Goal: Find specific page/section: Find specific page/section

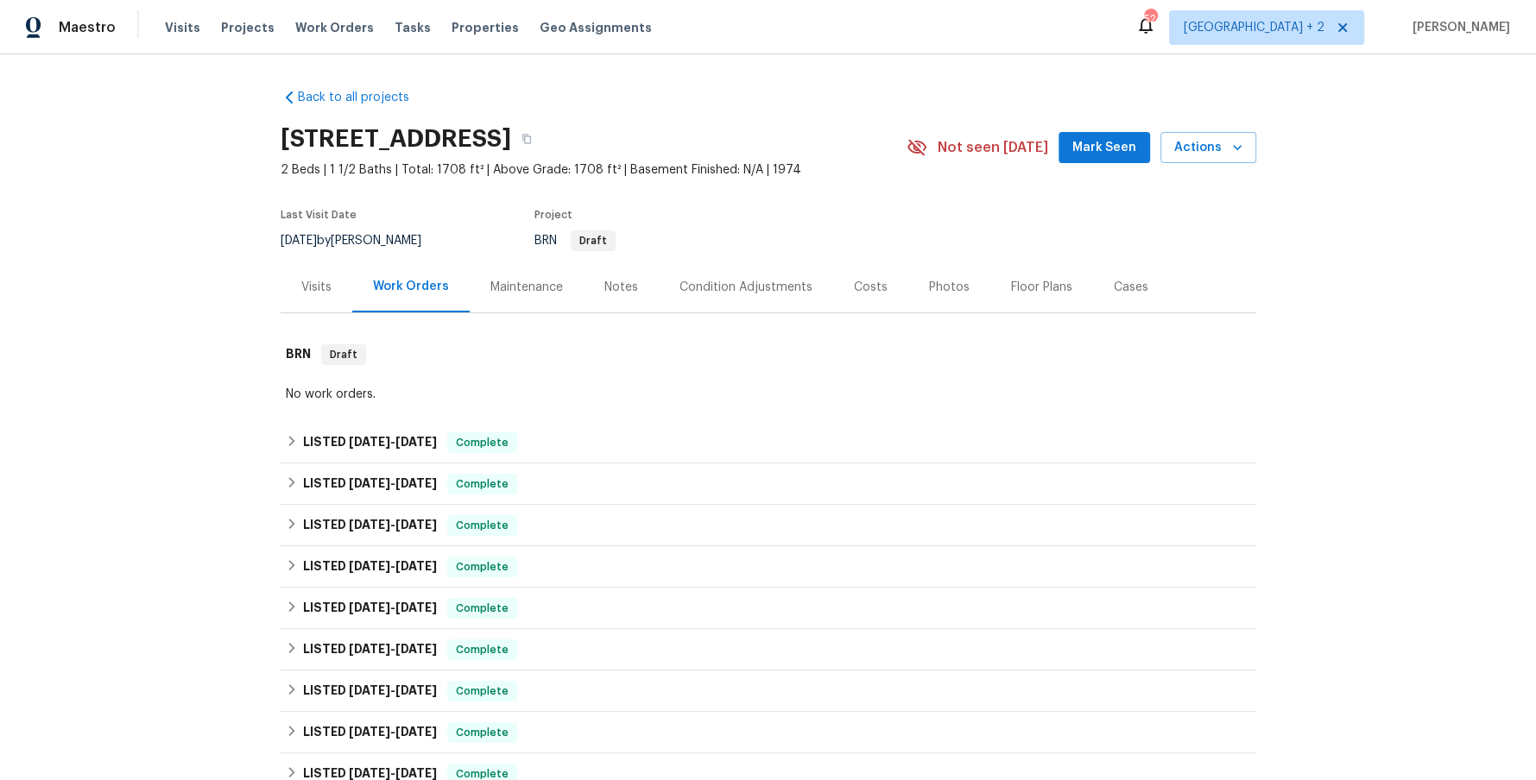
scroll to position [319, 0]
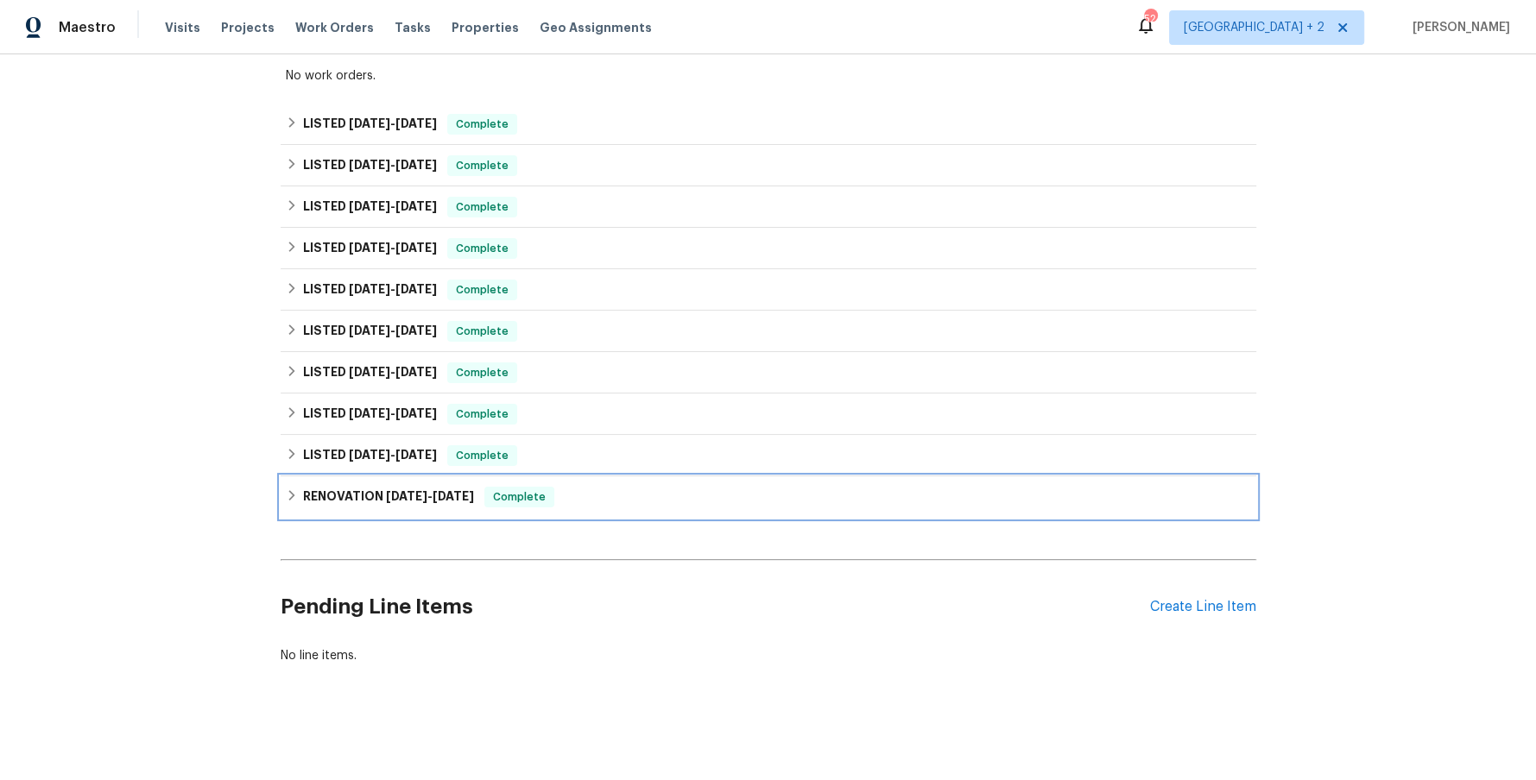
click at [296, 493] on icon at bounding box center [292, 495] width 12 height 12
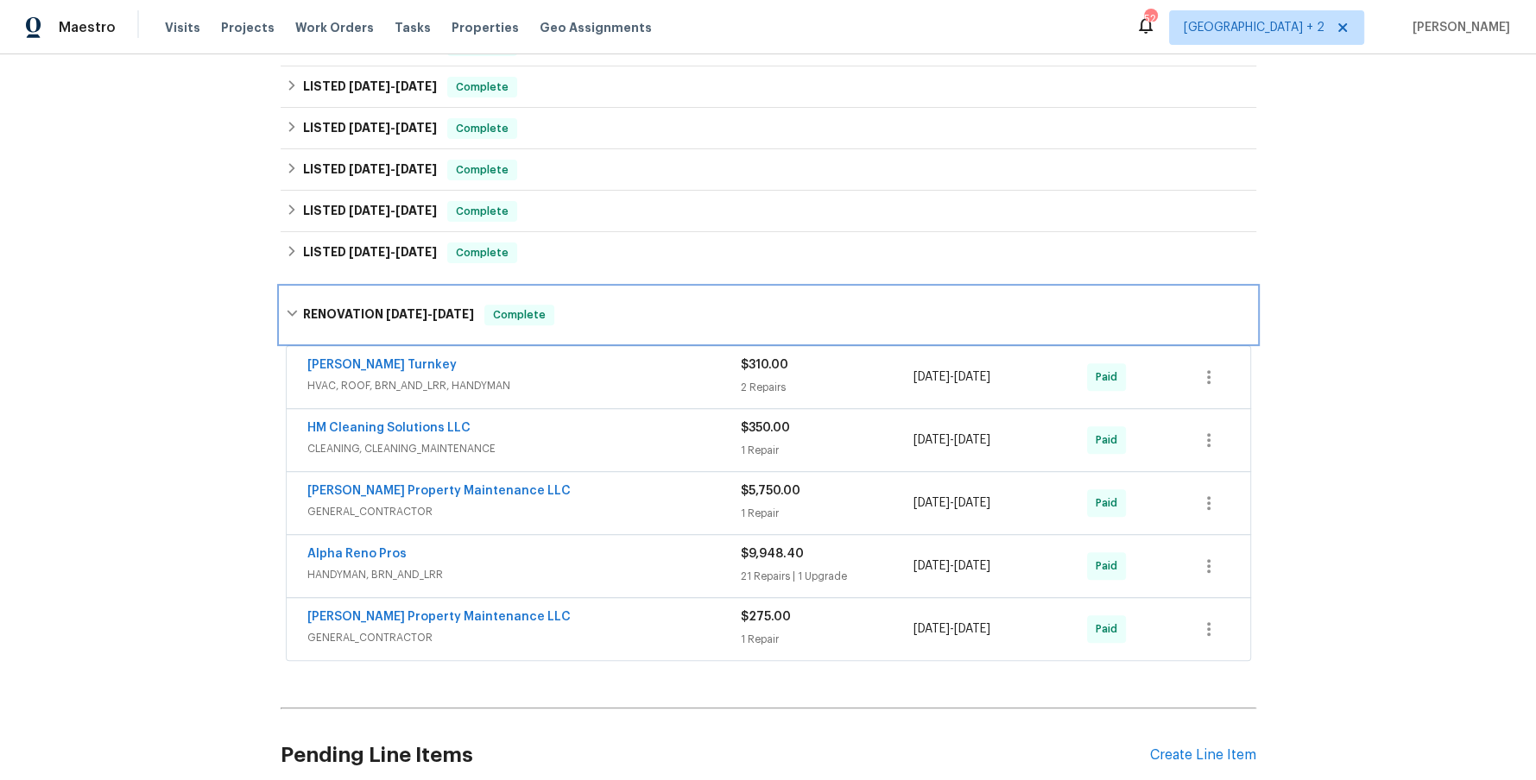
scroll to position [666, 0]
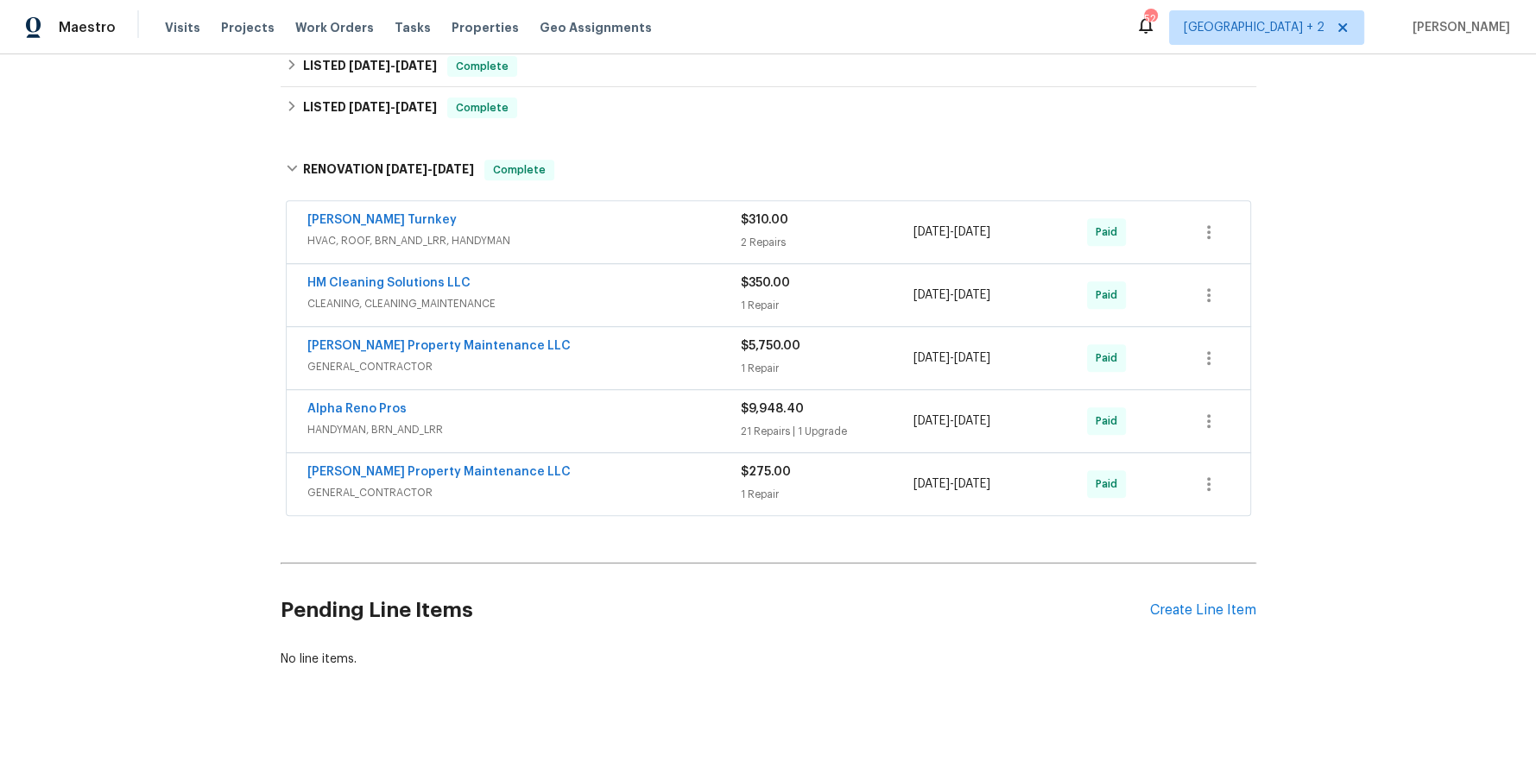
click at [533, 484] on span "GENERAL_CONTRACTOR" at bounding box center [523, 492] width 433 height 17
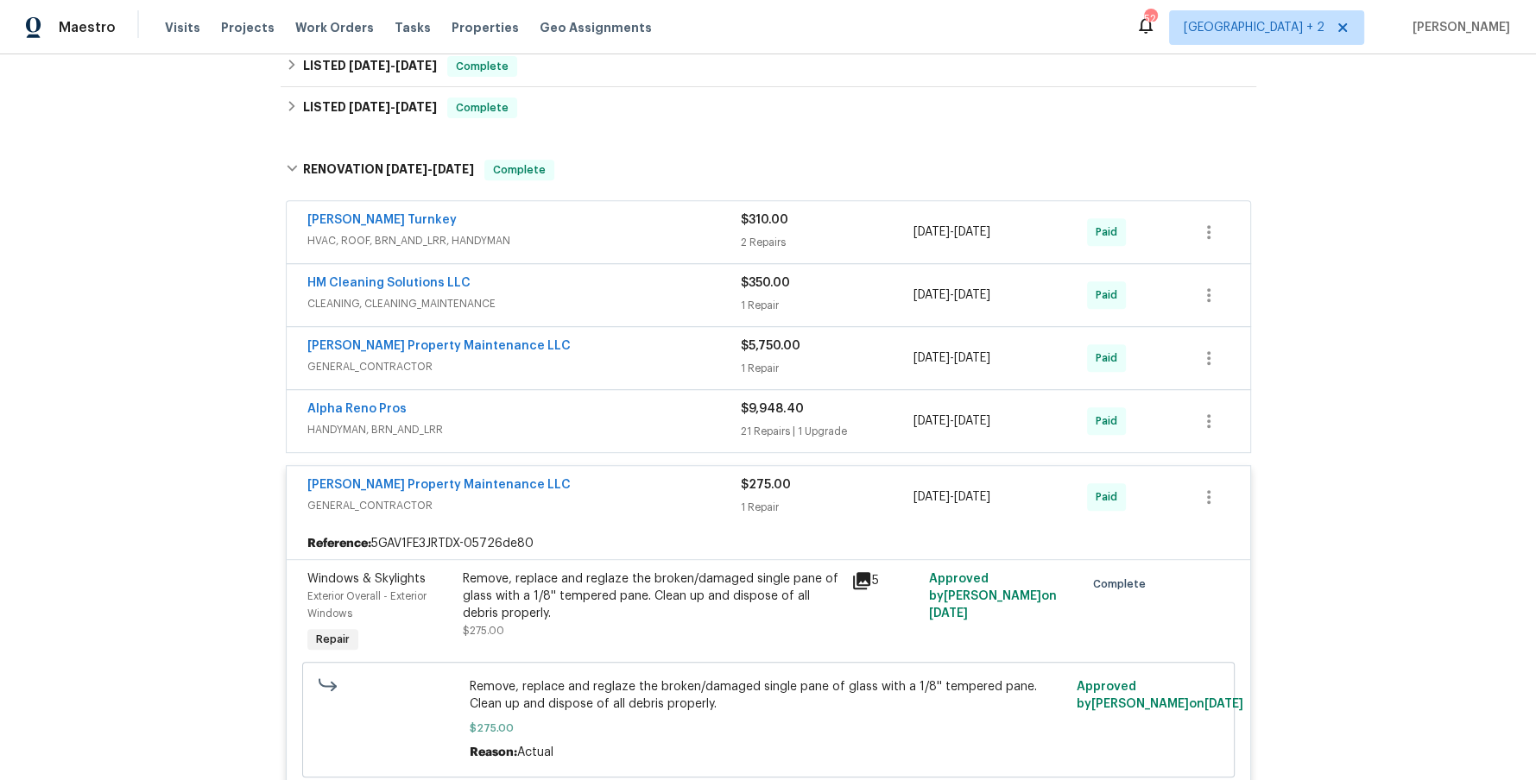
click at [571, 423] on span "HANDYMAN, BRN_AND_LRR" at bounding box center [523, 429] width 433 height 17
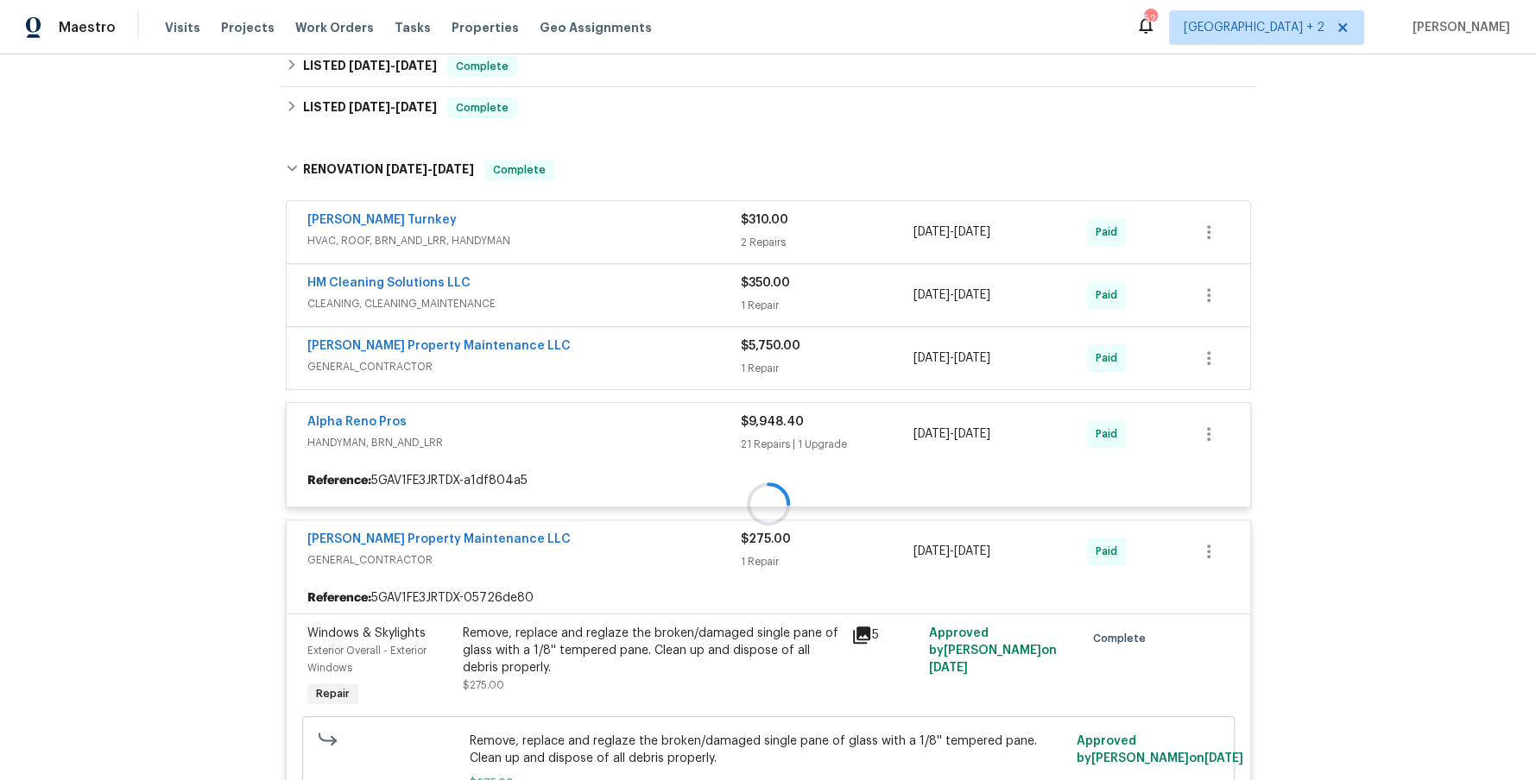
click at [566, 351] on div at bounding box center [768, 503] width 975 height 723
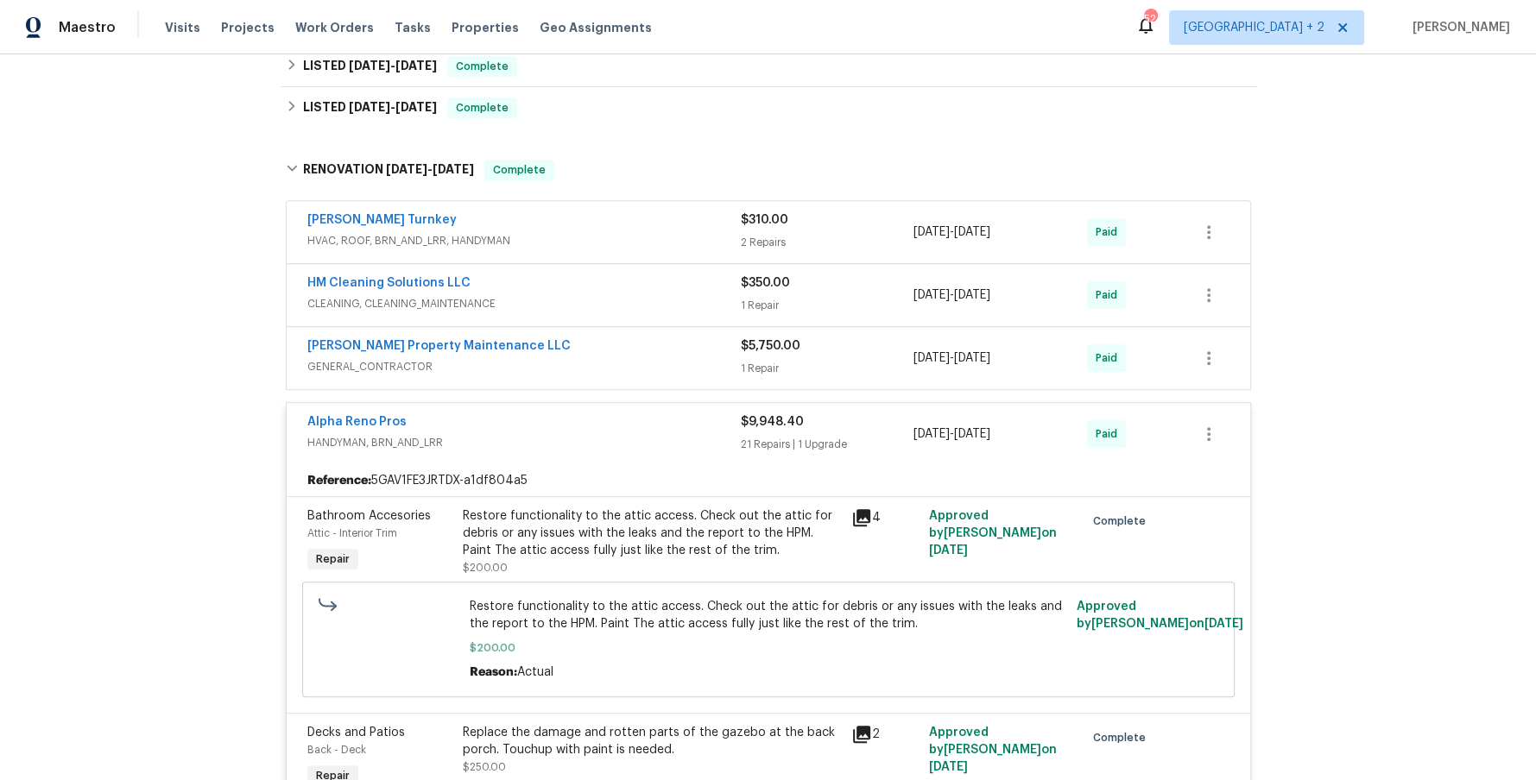
click at [562, 359] on span "GENERAL_CONTRACTOR" at bounding box center [523, 366] width 433 height 17
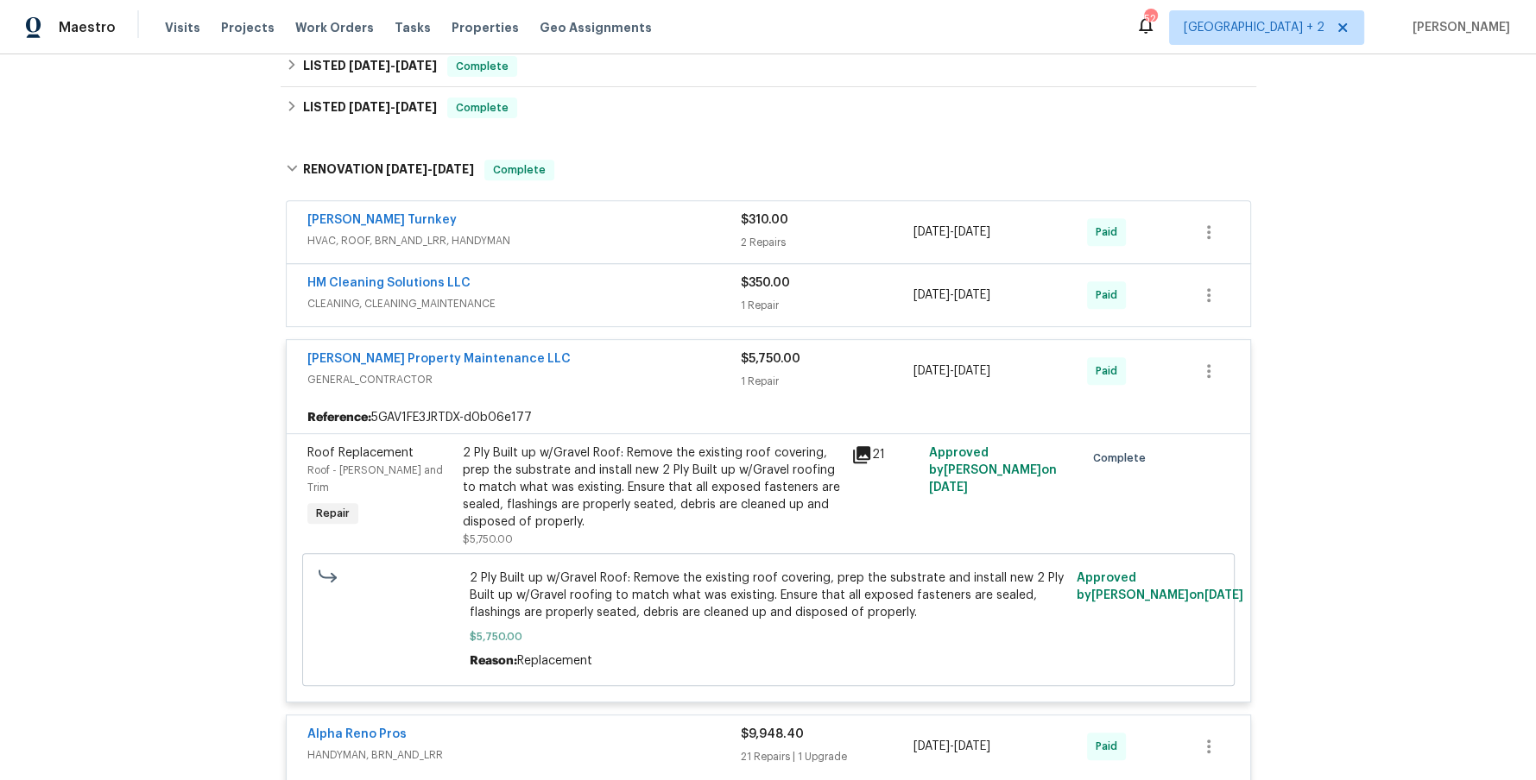
click at [562, 295] on span "CLEANING, CLEANING_MAINTENANCE" at bounding box center [523, 303] width 433 height 17
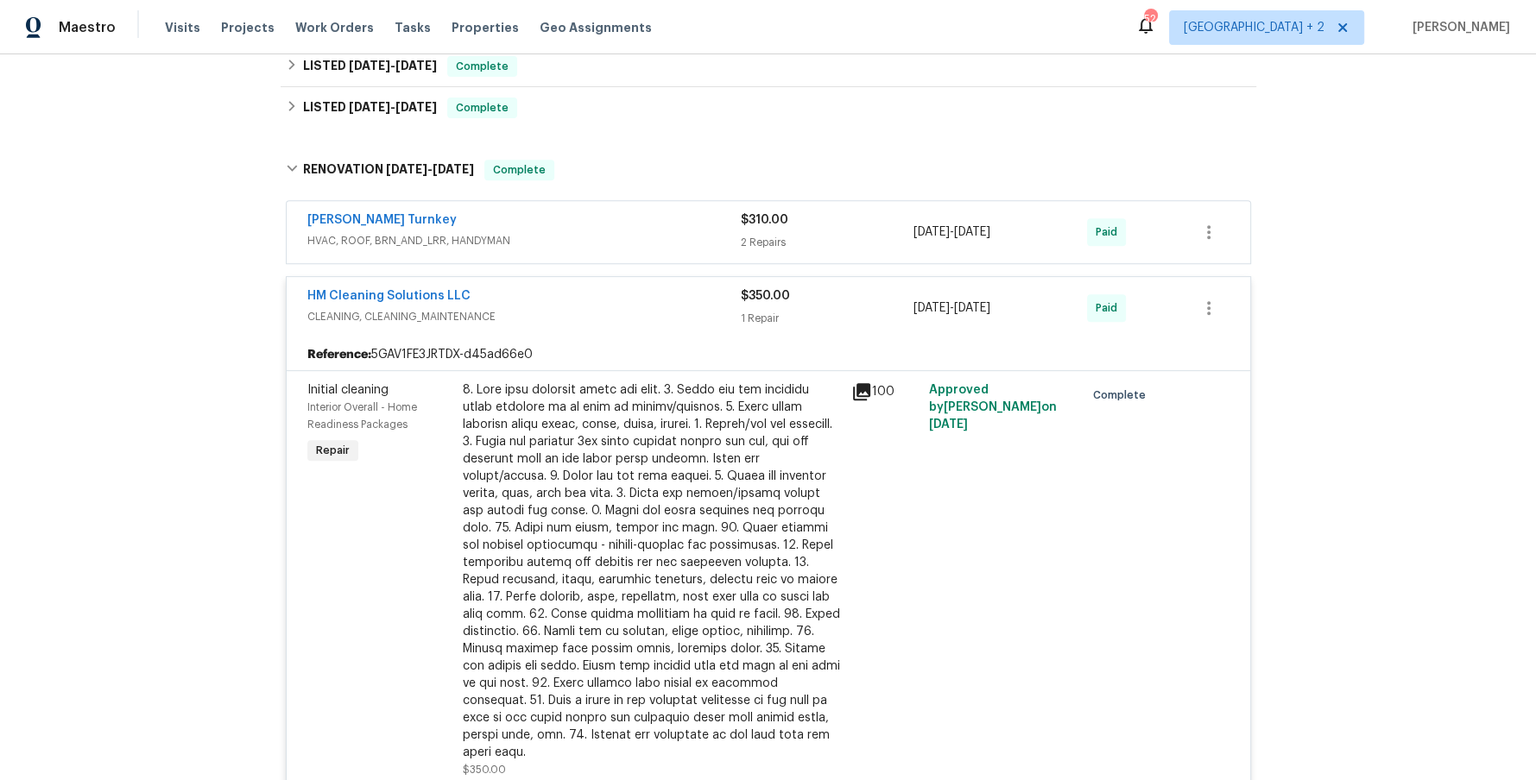
click at [566, 237] on span "HVAC, ROOF, BRN_AND_LRR, HANDYMAN" at bounding box center [523, 240] width 433 height 17
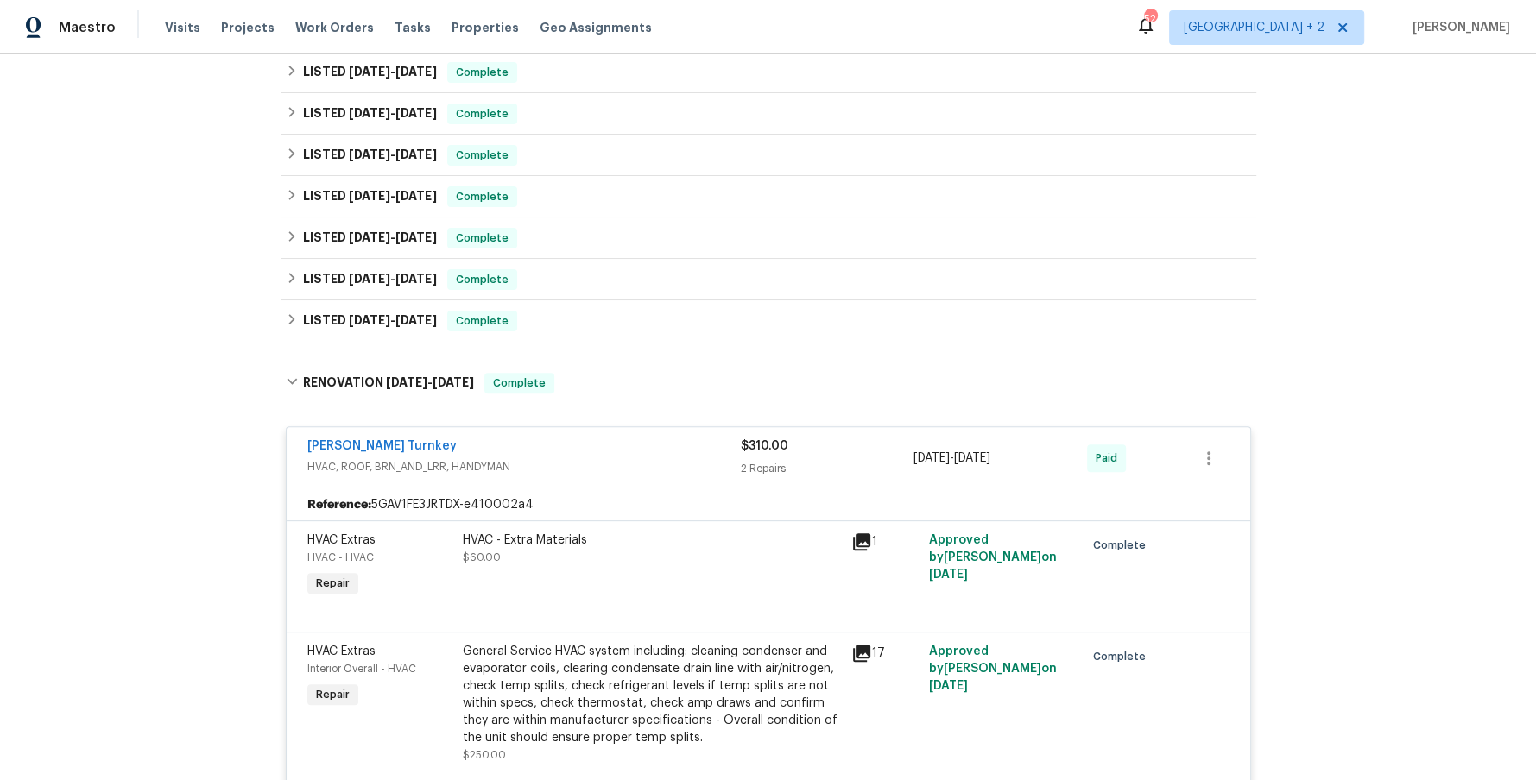
scroll to position [393, 0]
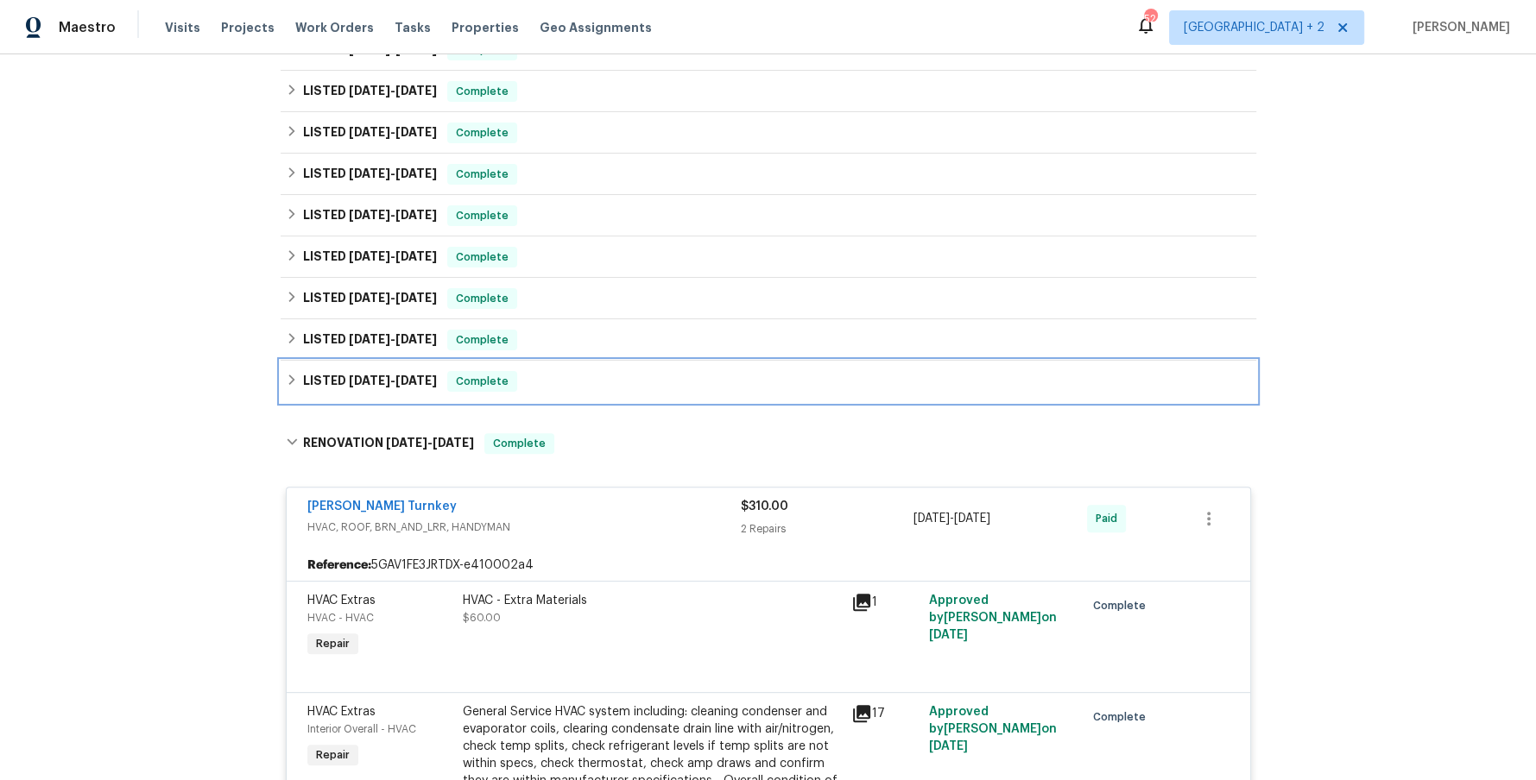
click at [287, 377] on icon at bounding box center [292, 380] width 12 height 12
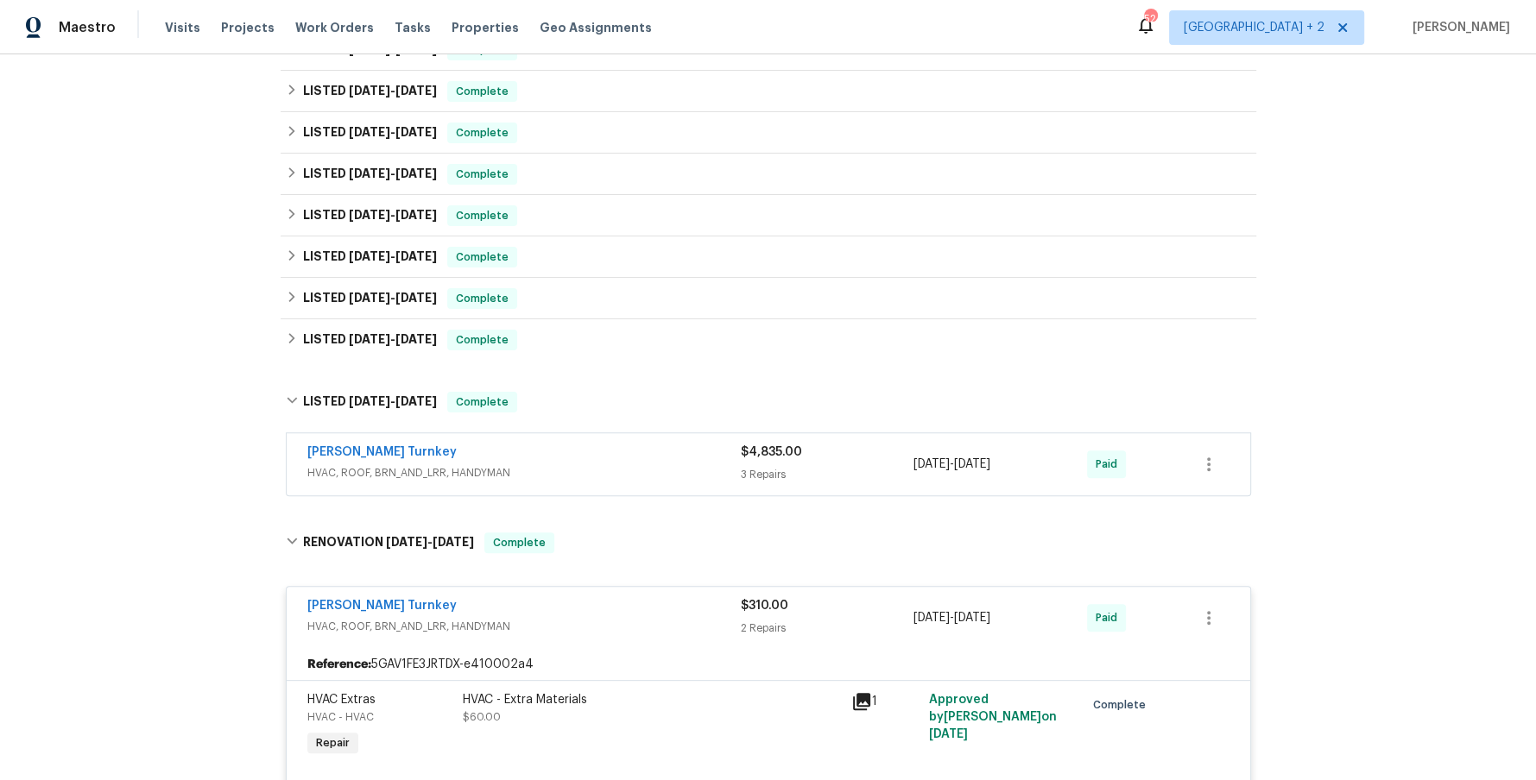
click at [635, 458] on div "[PERSON_NAME] Turnkey" at bounding box center [523, 454] width 433 height 21
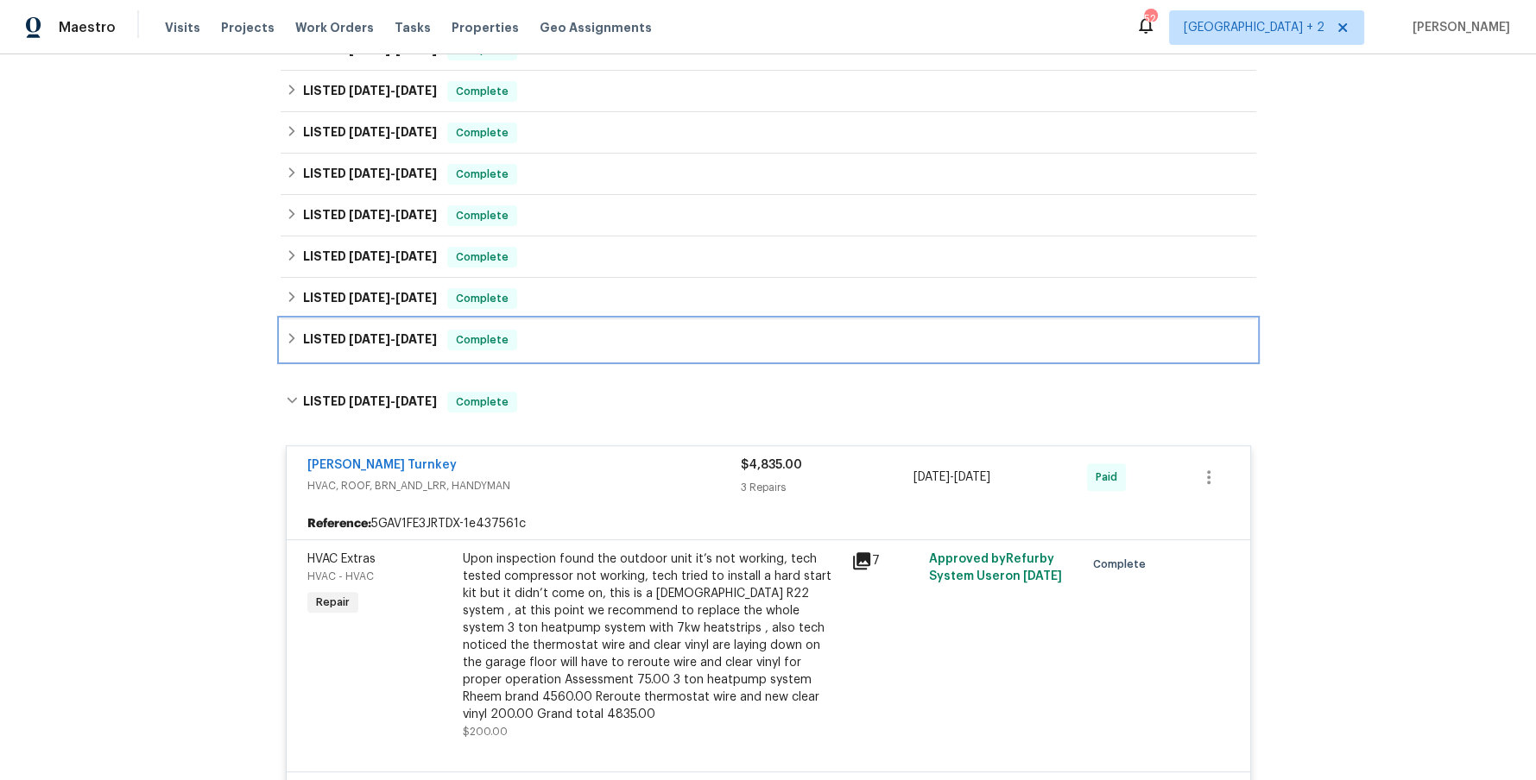
click at [293, 339] on icon at bounding box center [292, 338] width 12 height 12
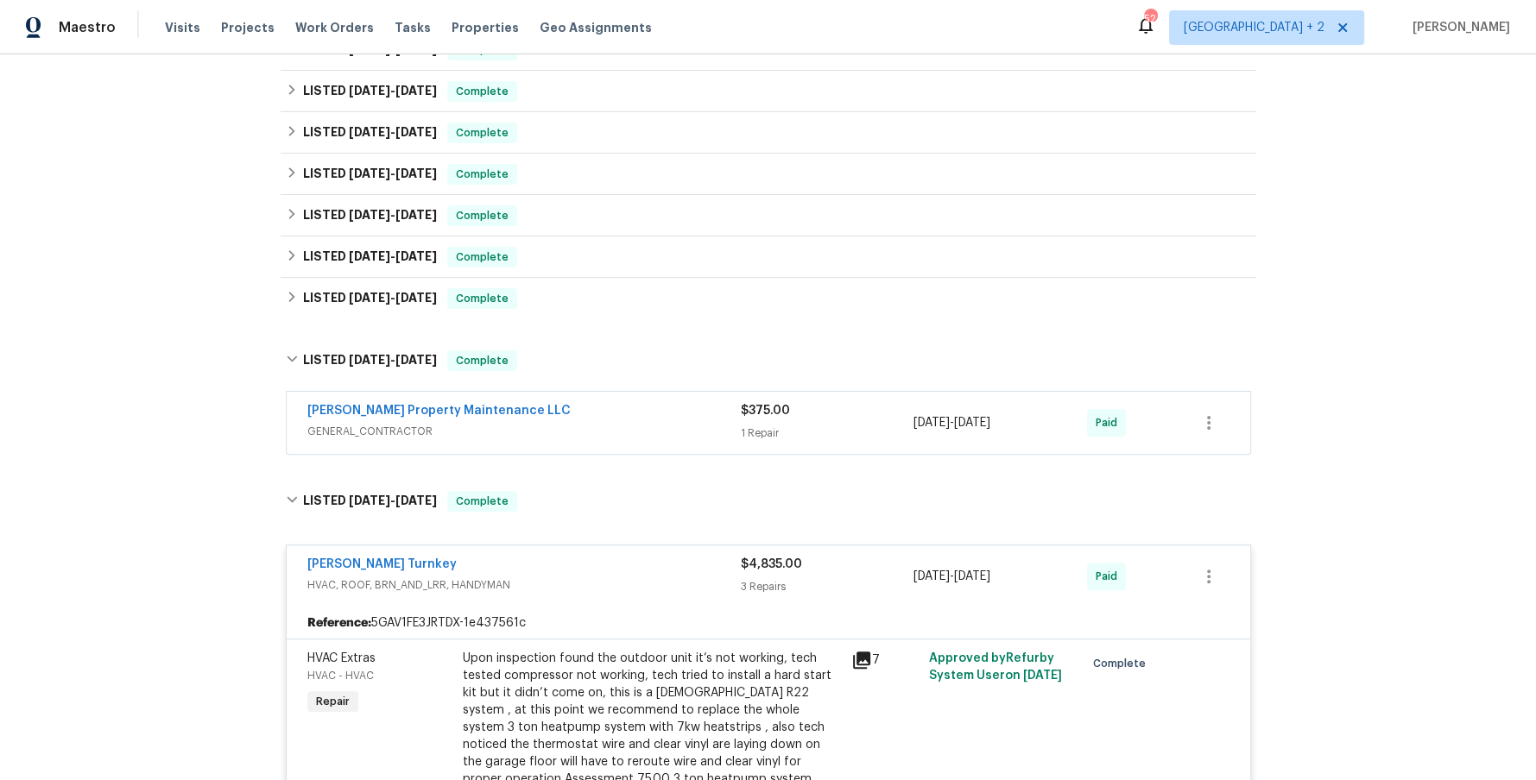
click at [608, 421] on div "[PERSON_NAME] Property Maintenance LLC" at bounding box center [523, 412] width 433 height 21
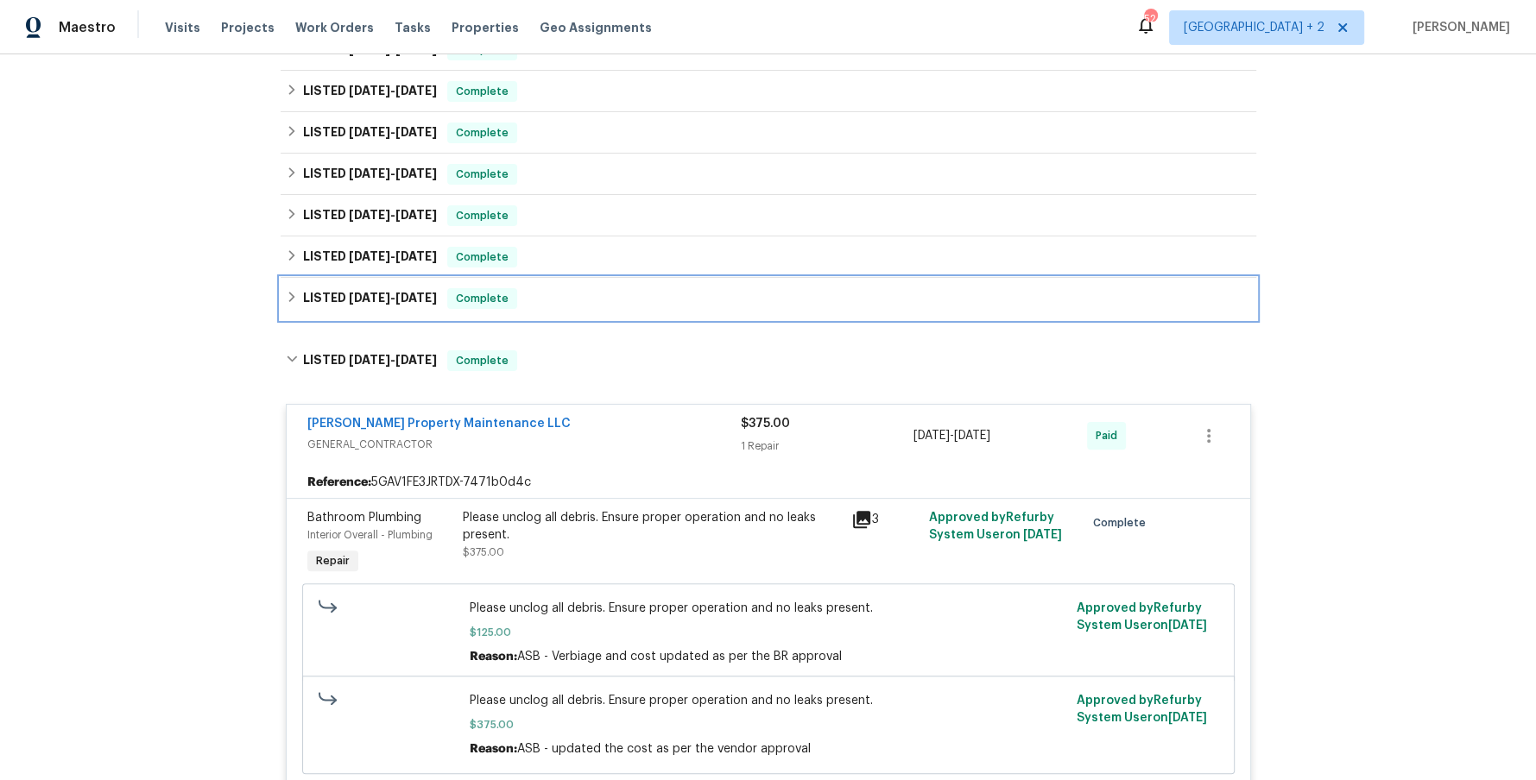
click at [293, 299] on icon at bounding box center [292, 297] width 12 height 12
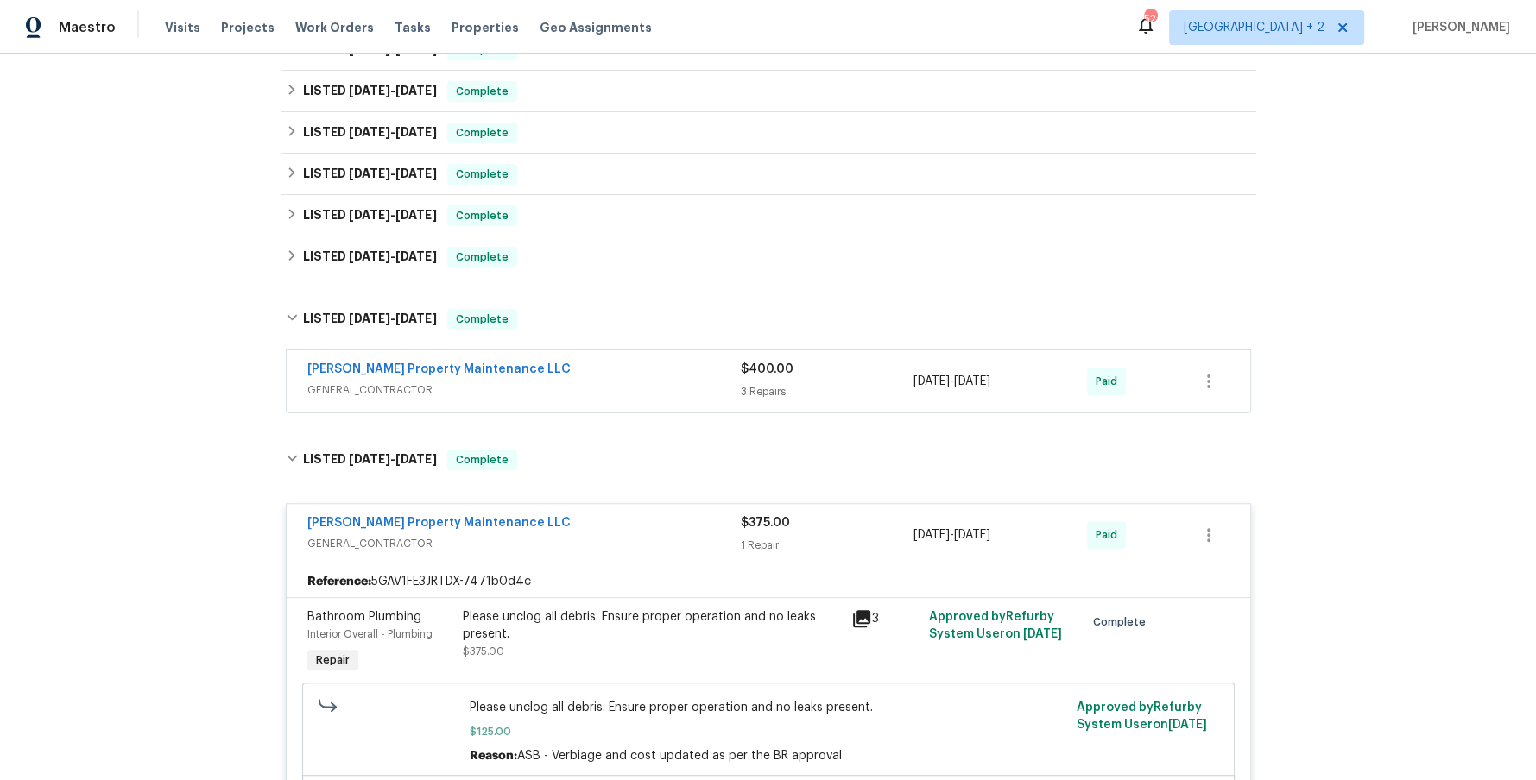
click at [590, 392] on span "GENERAL_CONTRACTOR" at bounding box center [523, 390] width 433 height 17
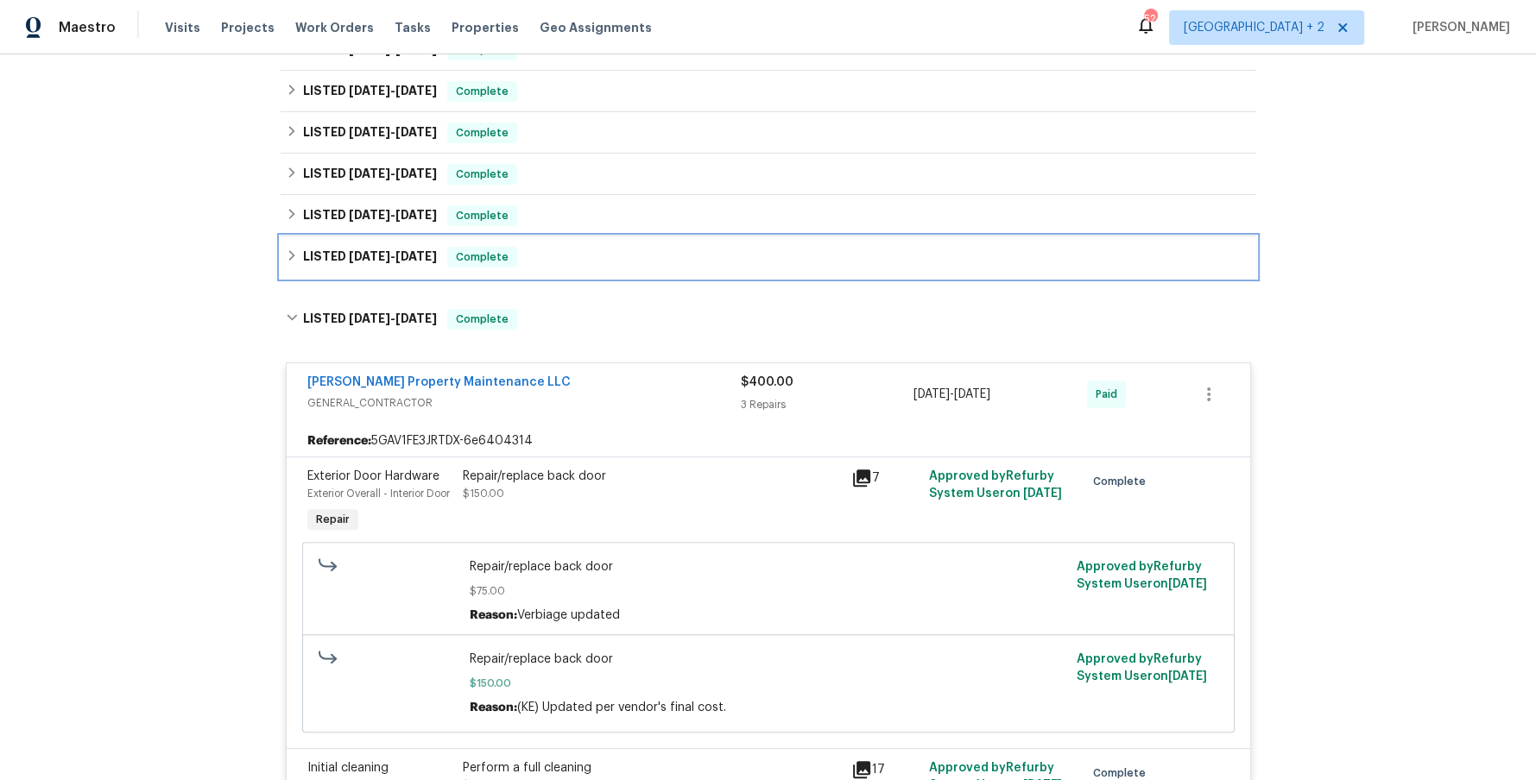
click at [288, 253] on icon at bounding box center [292, 255] width 12 height 12
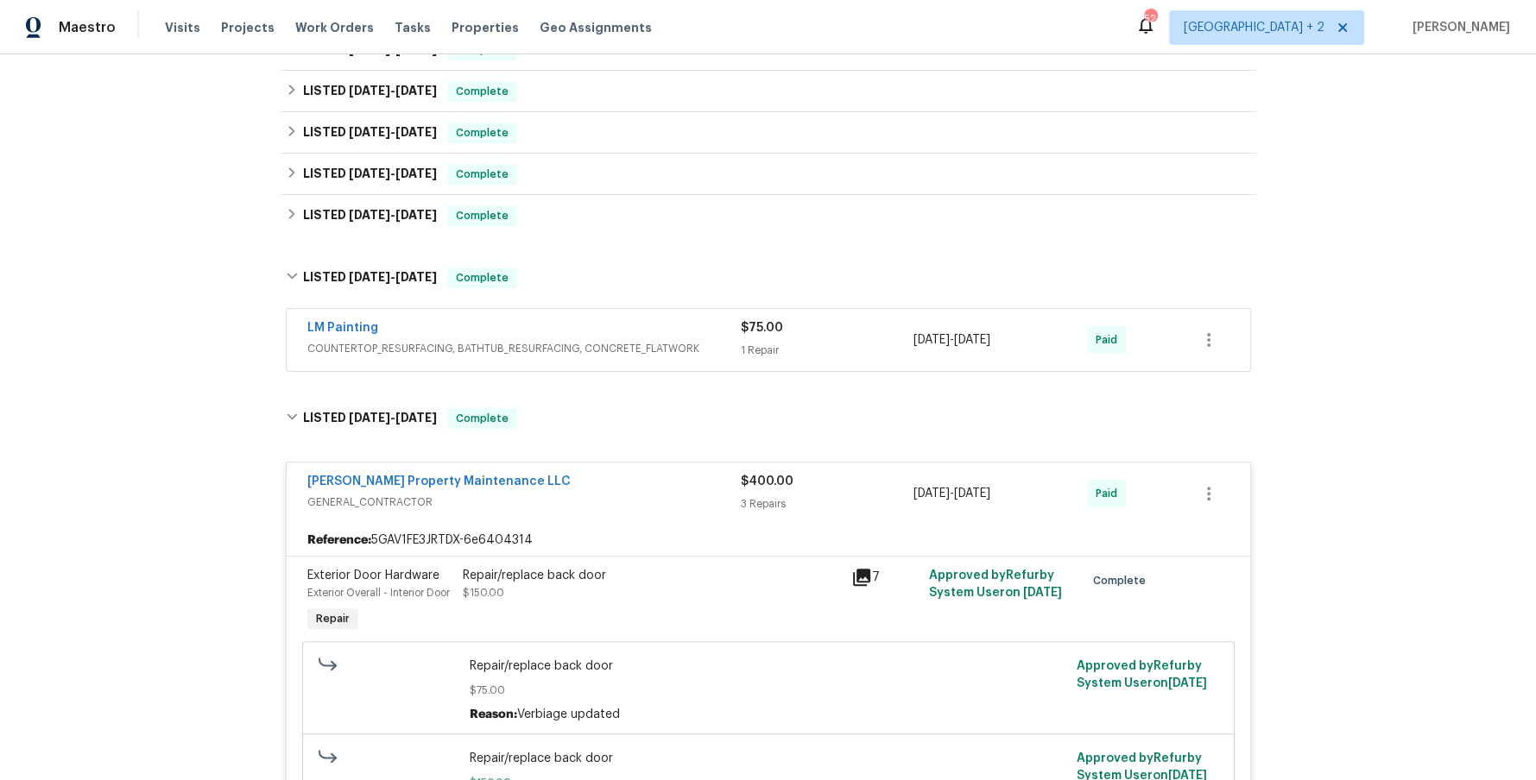
click at [598, 328] on div "LM Painting" at bounding box center [523, 329] width 433 height 21
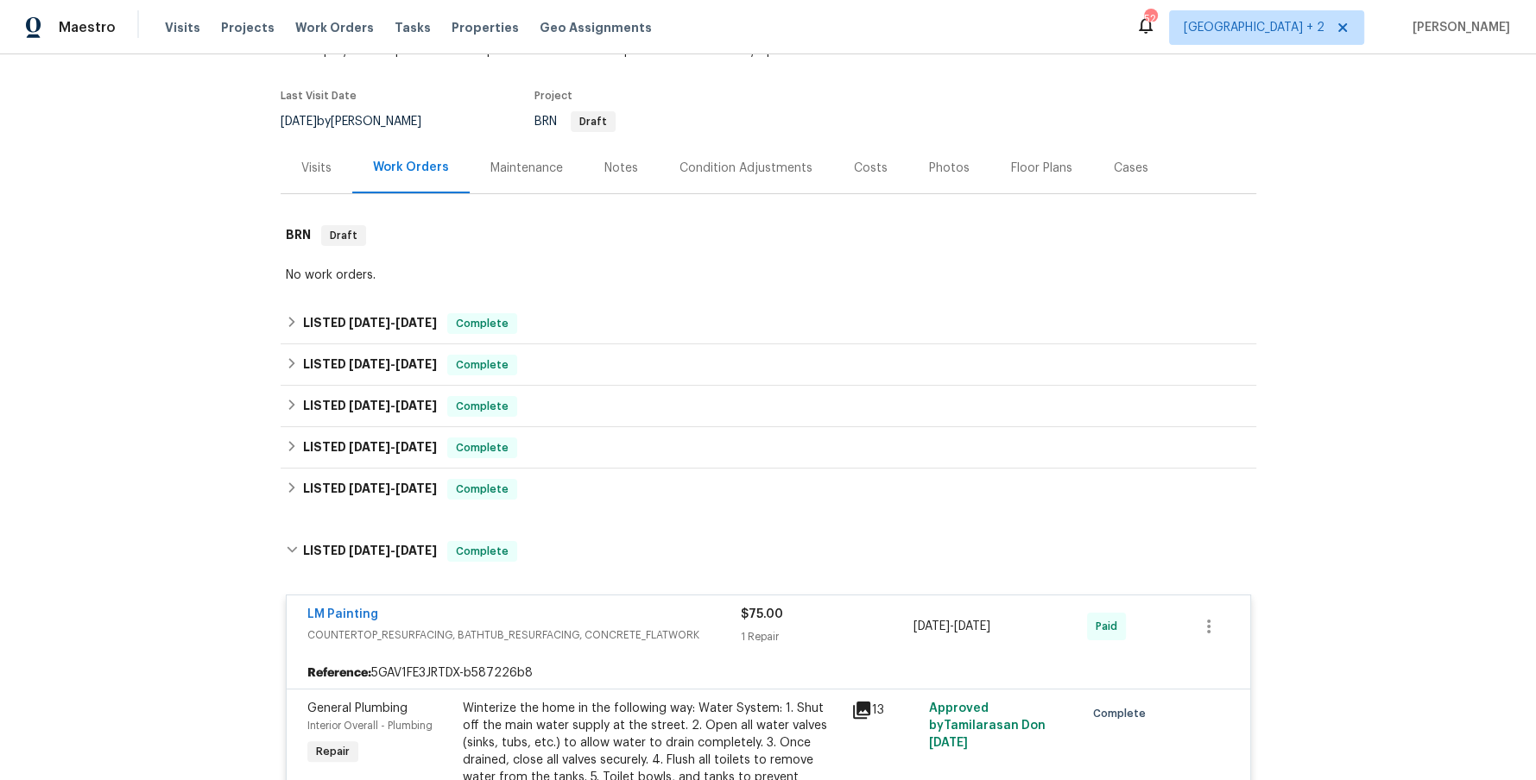
scroll to position [115, 0]
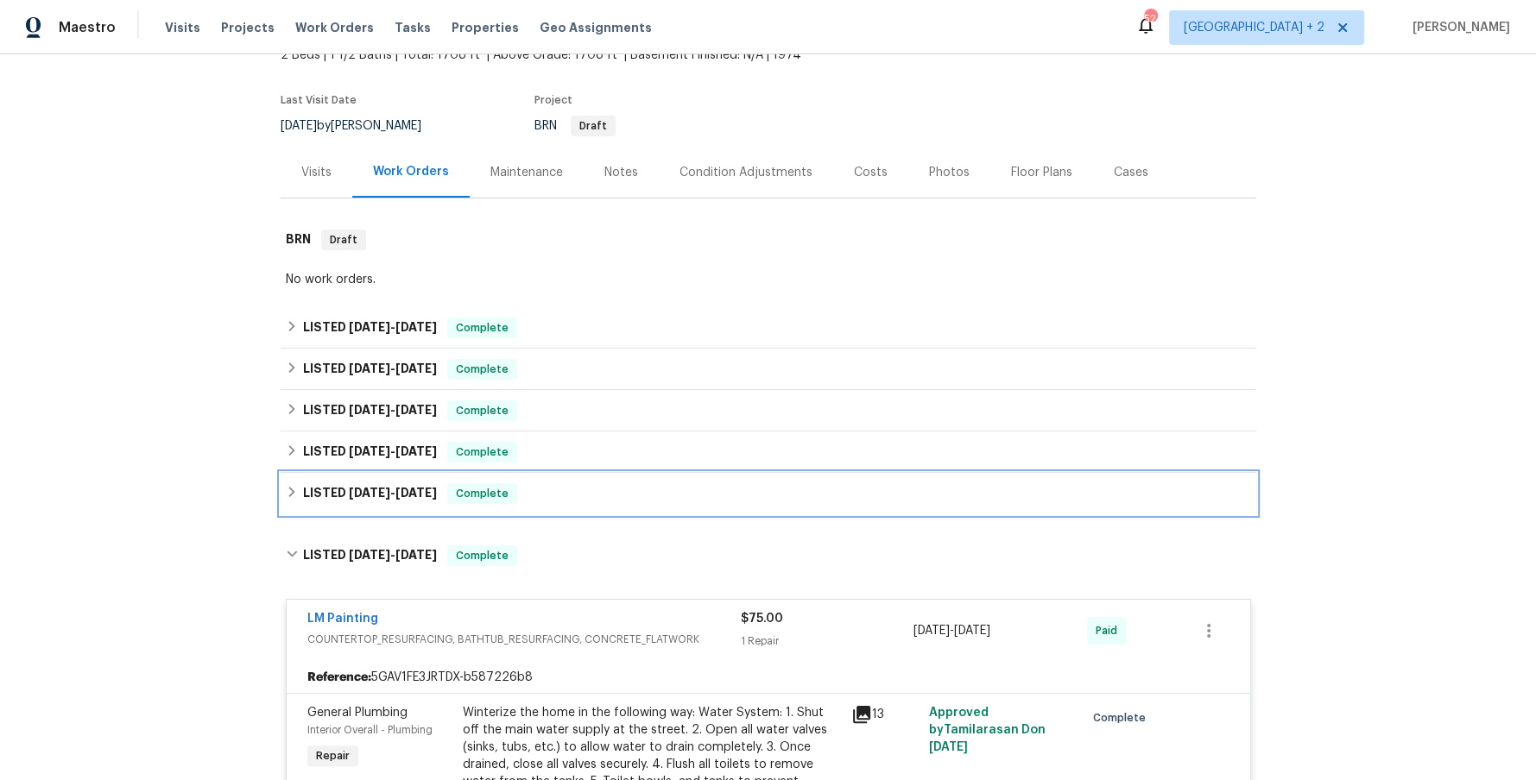
click at [293, 492] on icon at bounding box center [292, 492] width 12 height 12
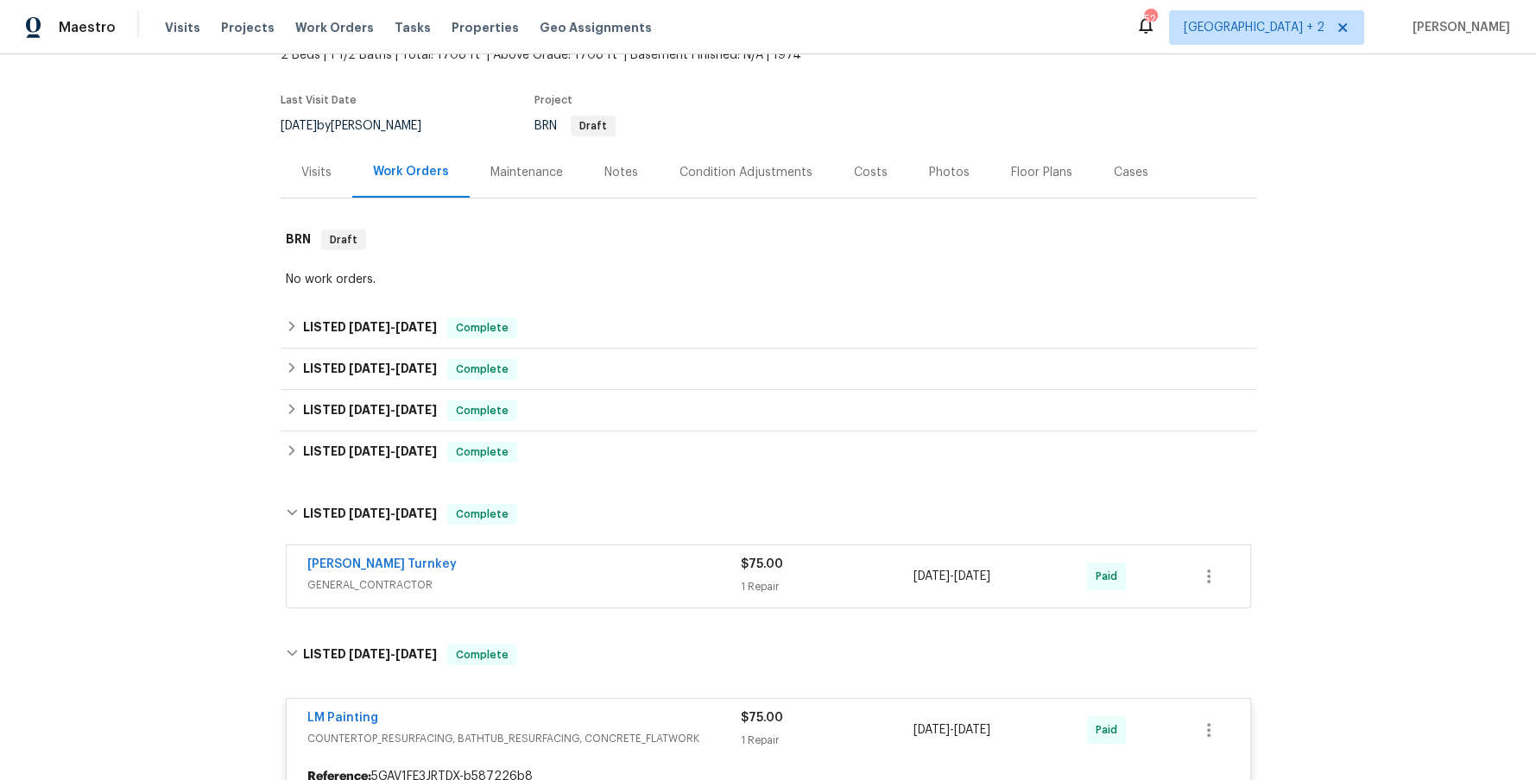
click at [591, 583] on span "GENERAL_CONTRACTOR" at bounding box center [523, 585] width 433 height 17
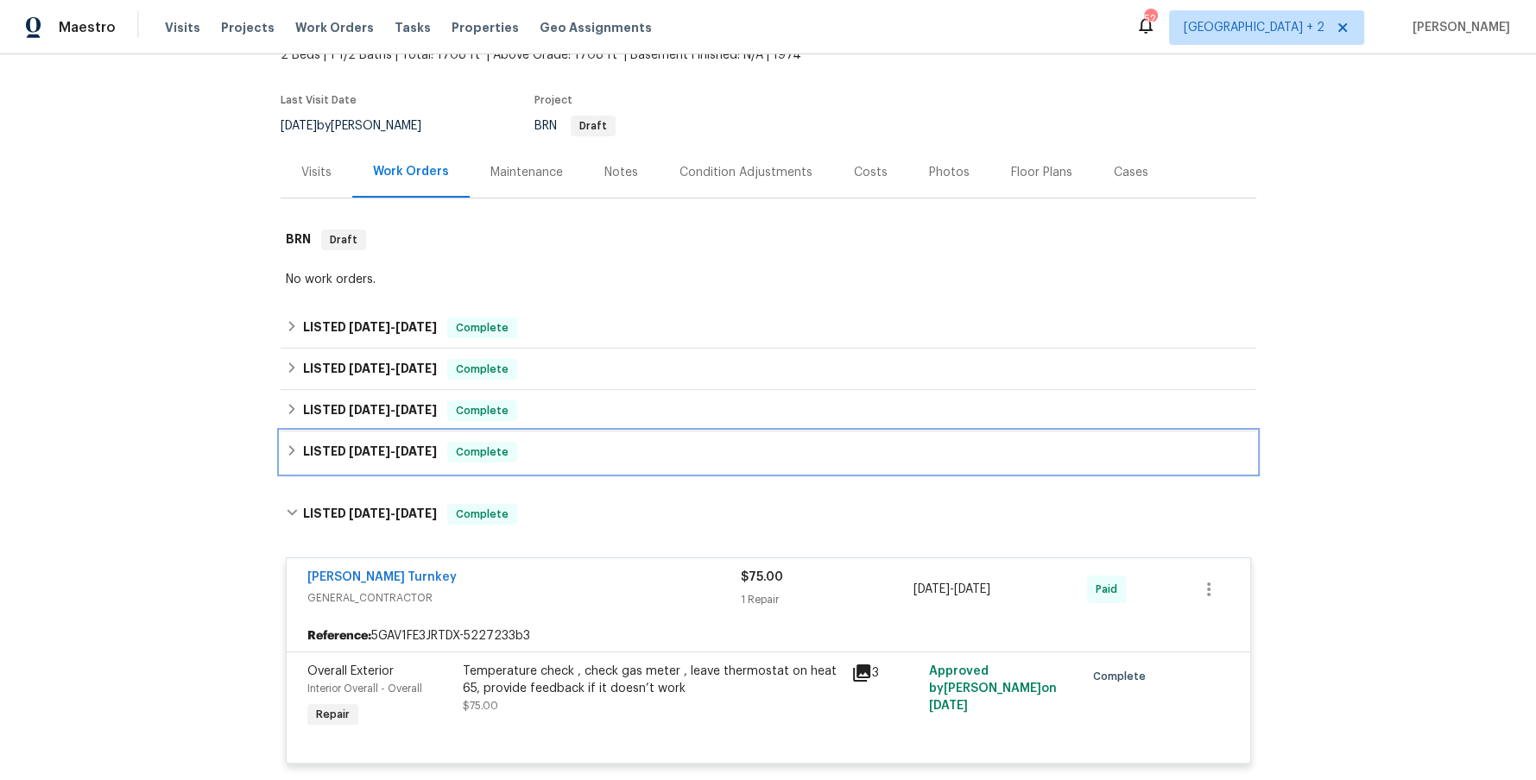
click at [291, 453] on icon at bounding box center [292, 451] width 12 height 12
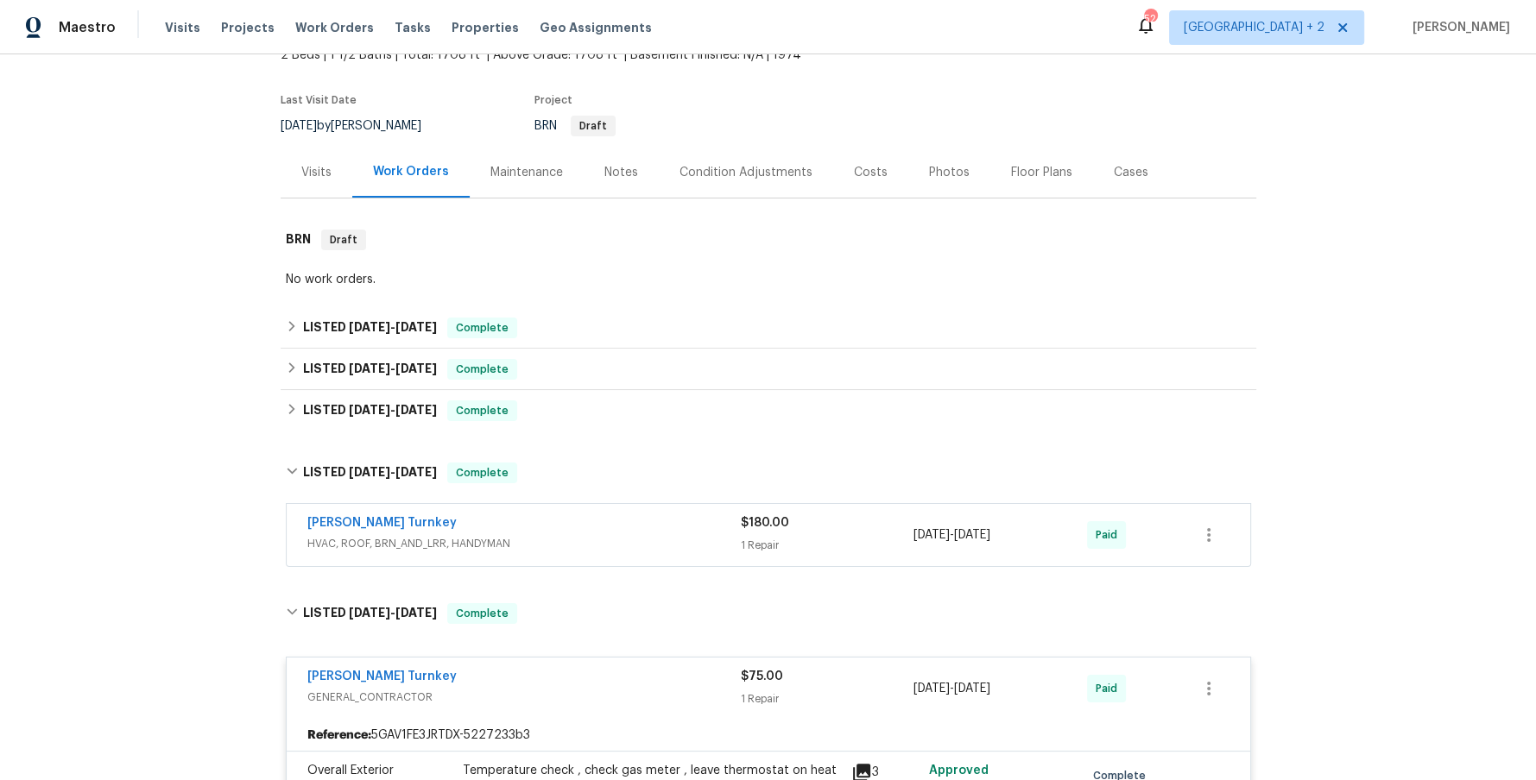
click at [583, 535] on span "HVAC, ROOF, BRN_AND_LRR, HANDYMAN" at bounding box center [523, 543] width 433 height 17
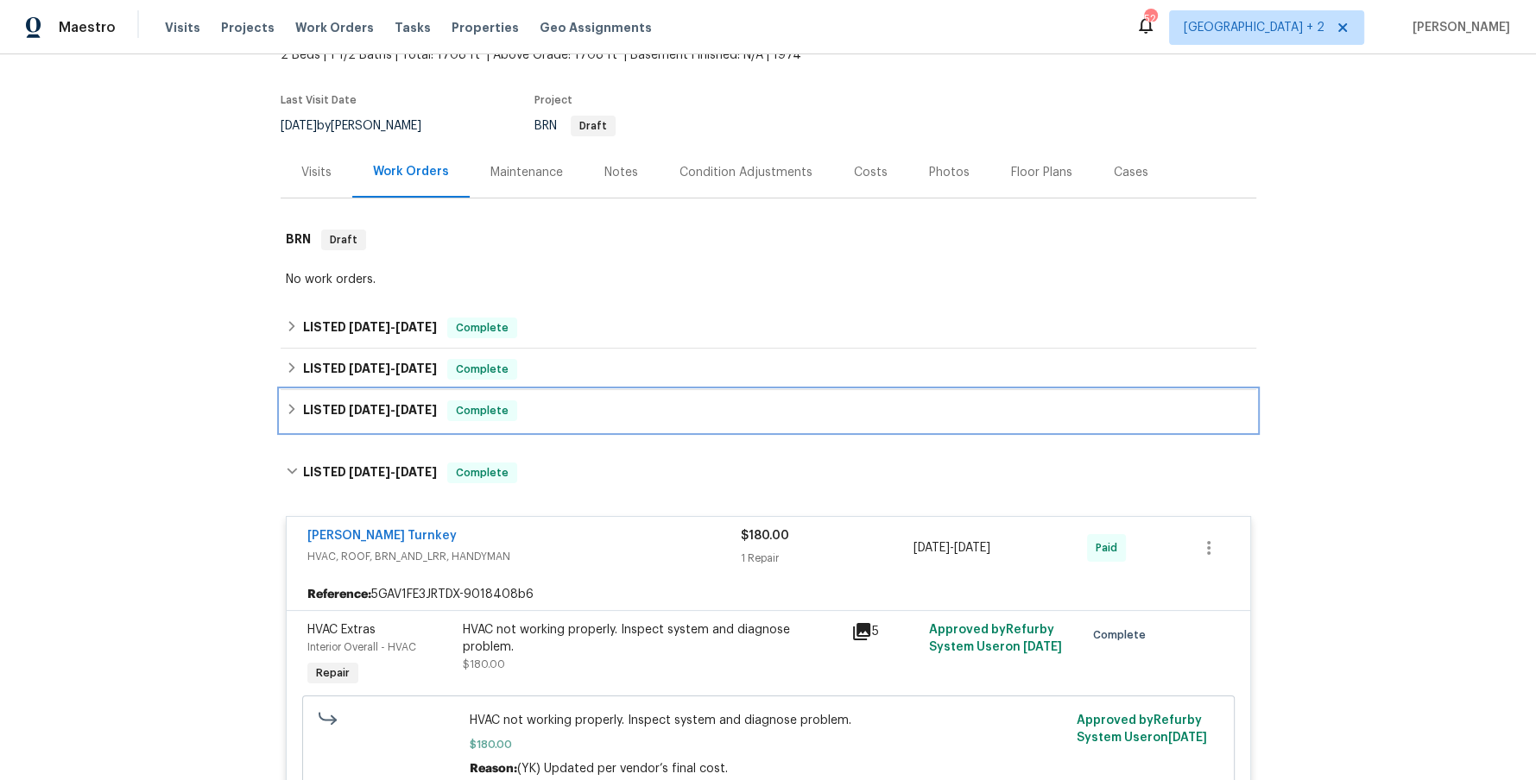
click at [286, 408] on icon at bounding box center [292, 409] width 12 height 12
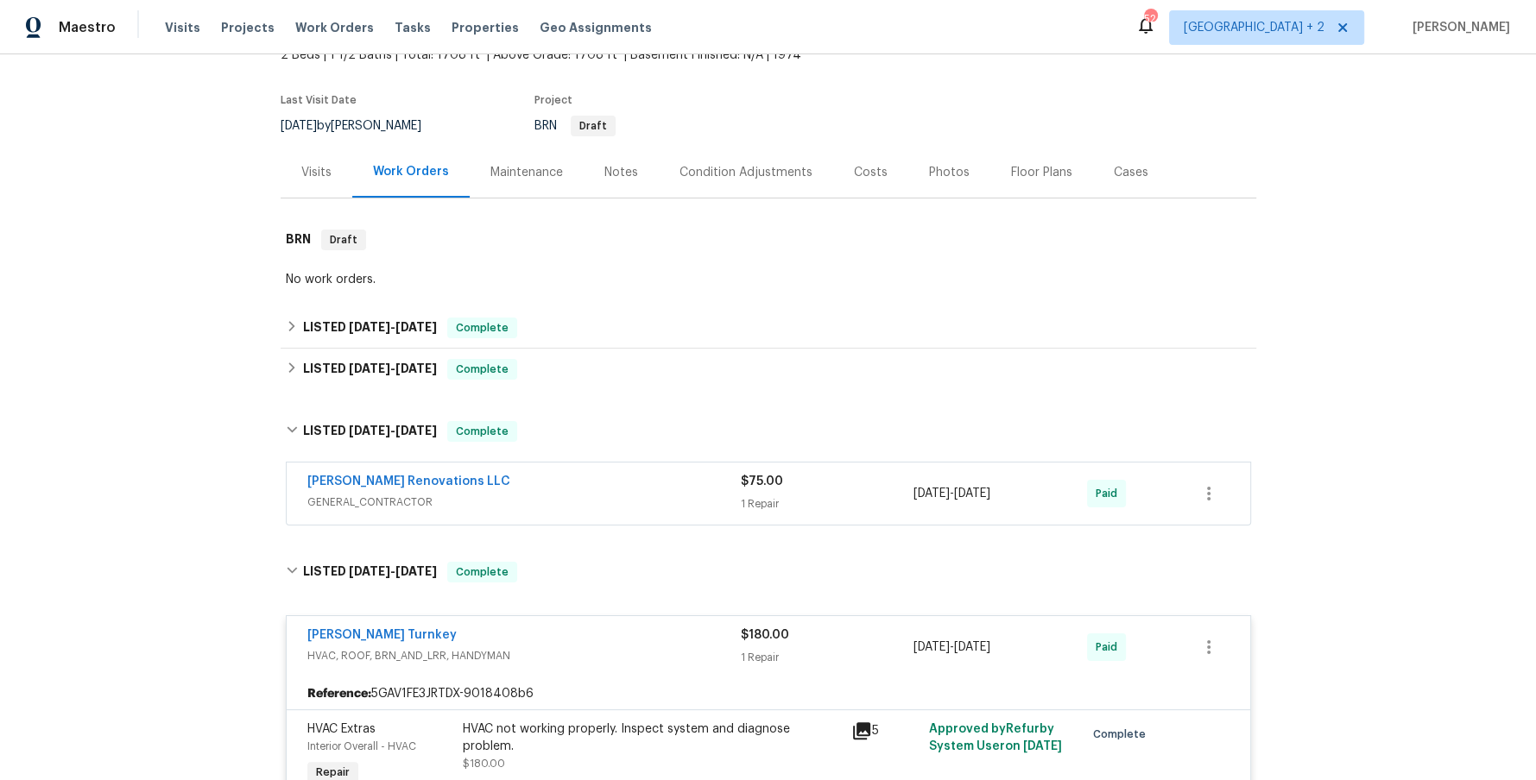
click at [588, 499] on span "GENERAL_CONTRACTOR" at bounding box center [523, 502] width 433 height 17
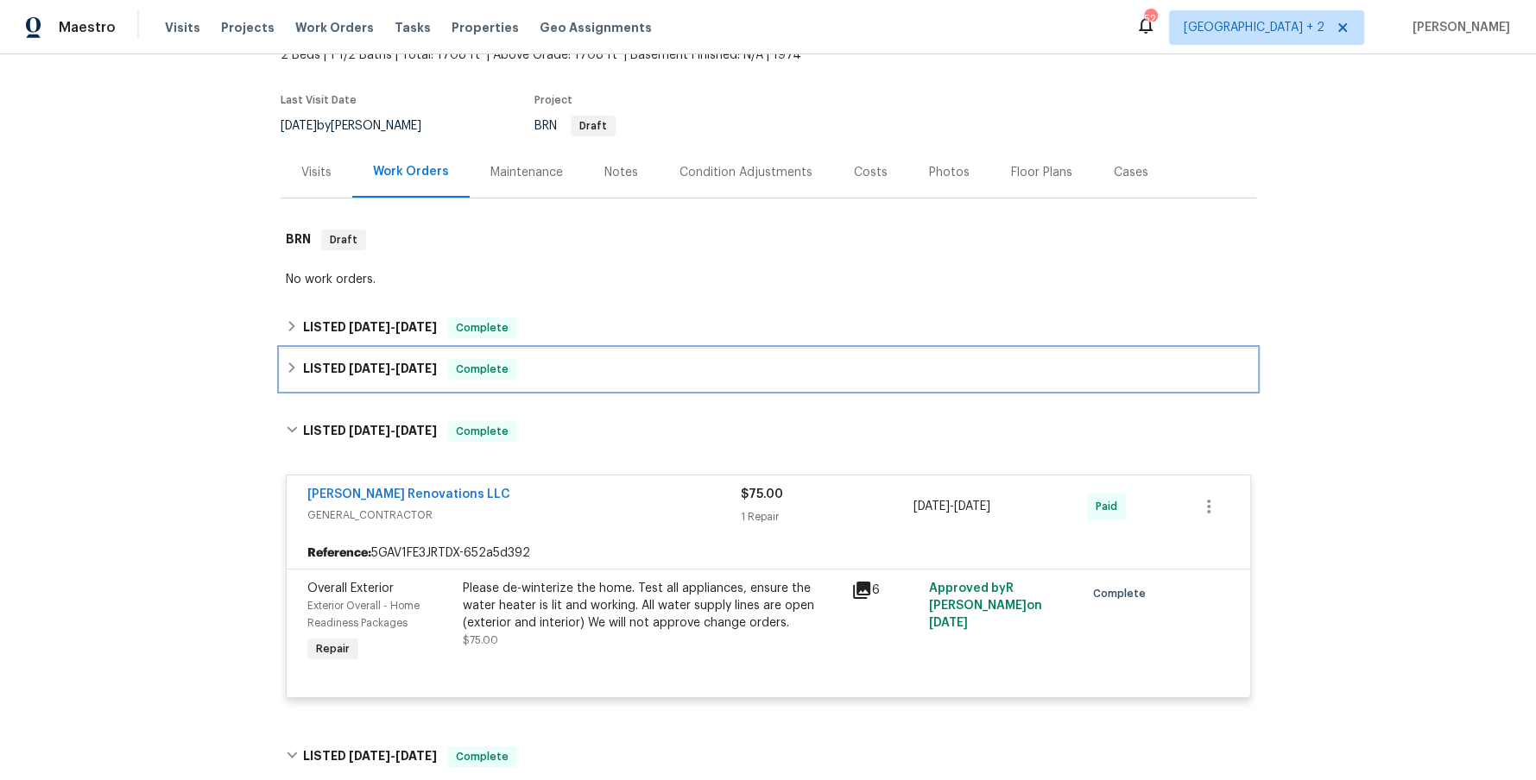
click at [291, 365] on icon at bounding box center [291, 368] width 6 height 10
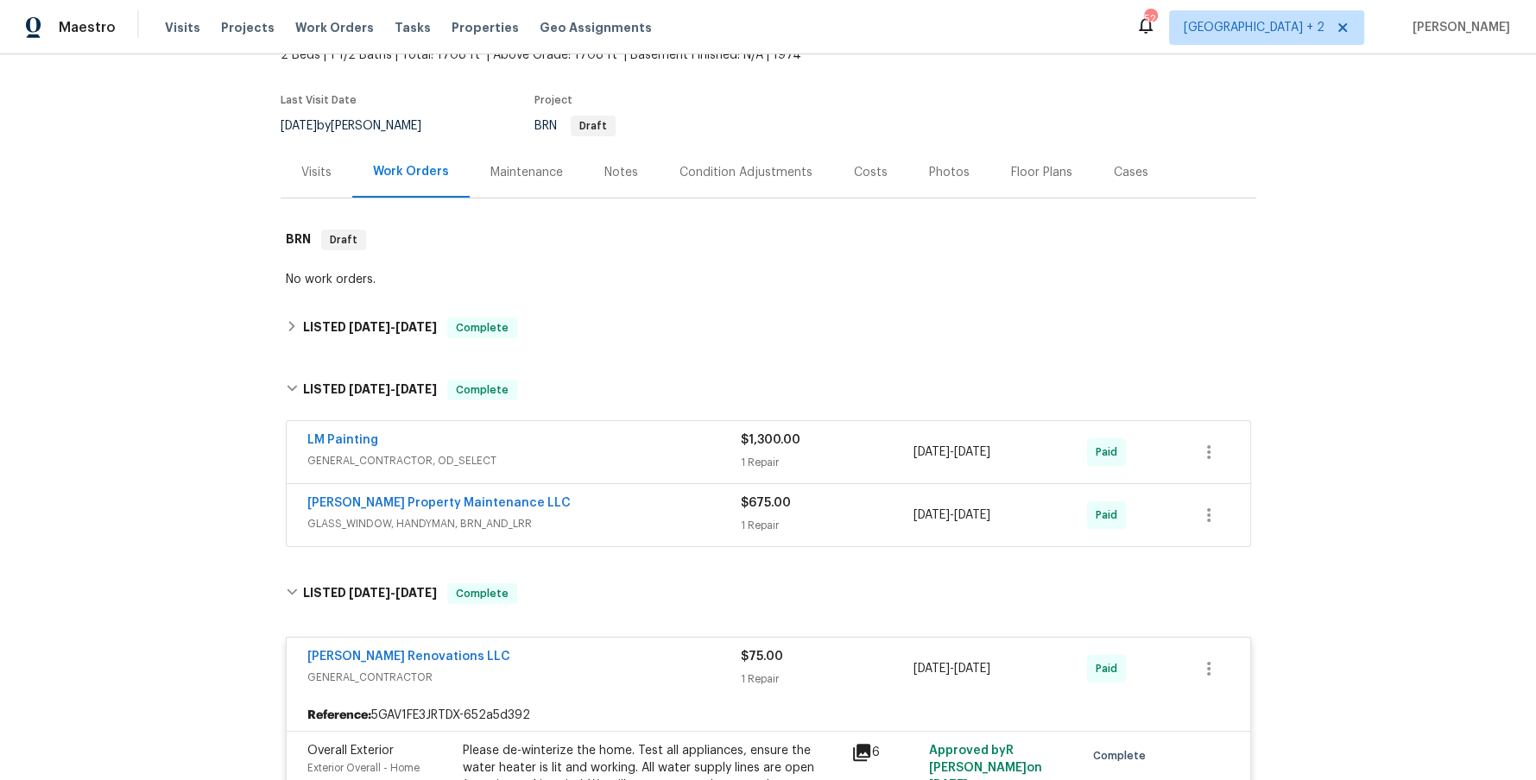
click at [527, 440] on div "LM Painting" at bounding box center [523, 442] width 433 height 21
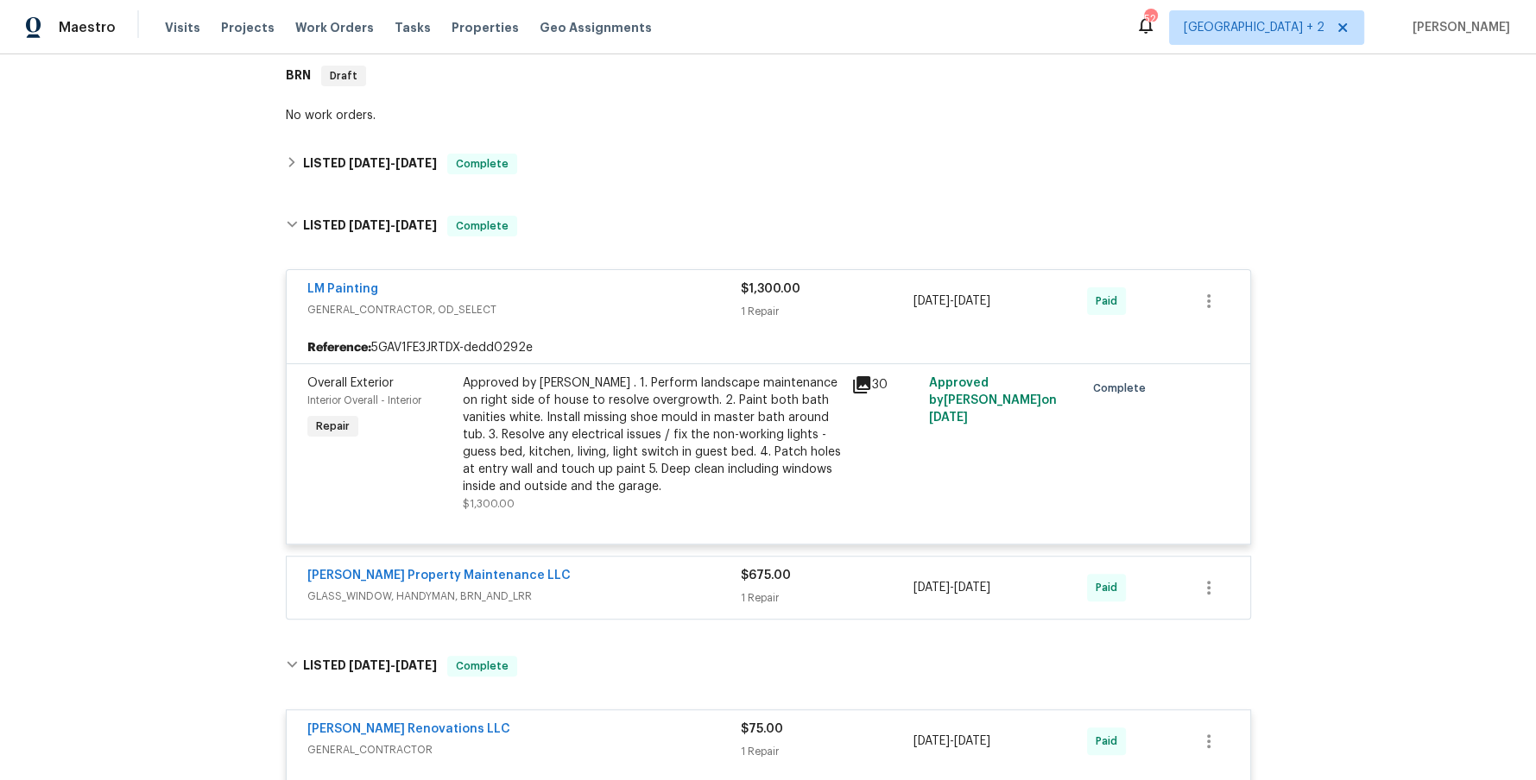
scroll to position [290, 0]
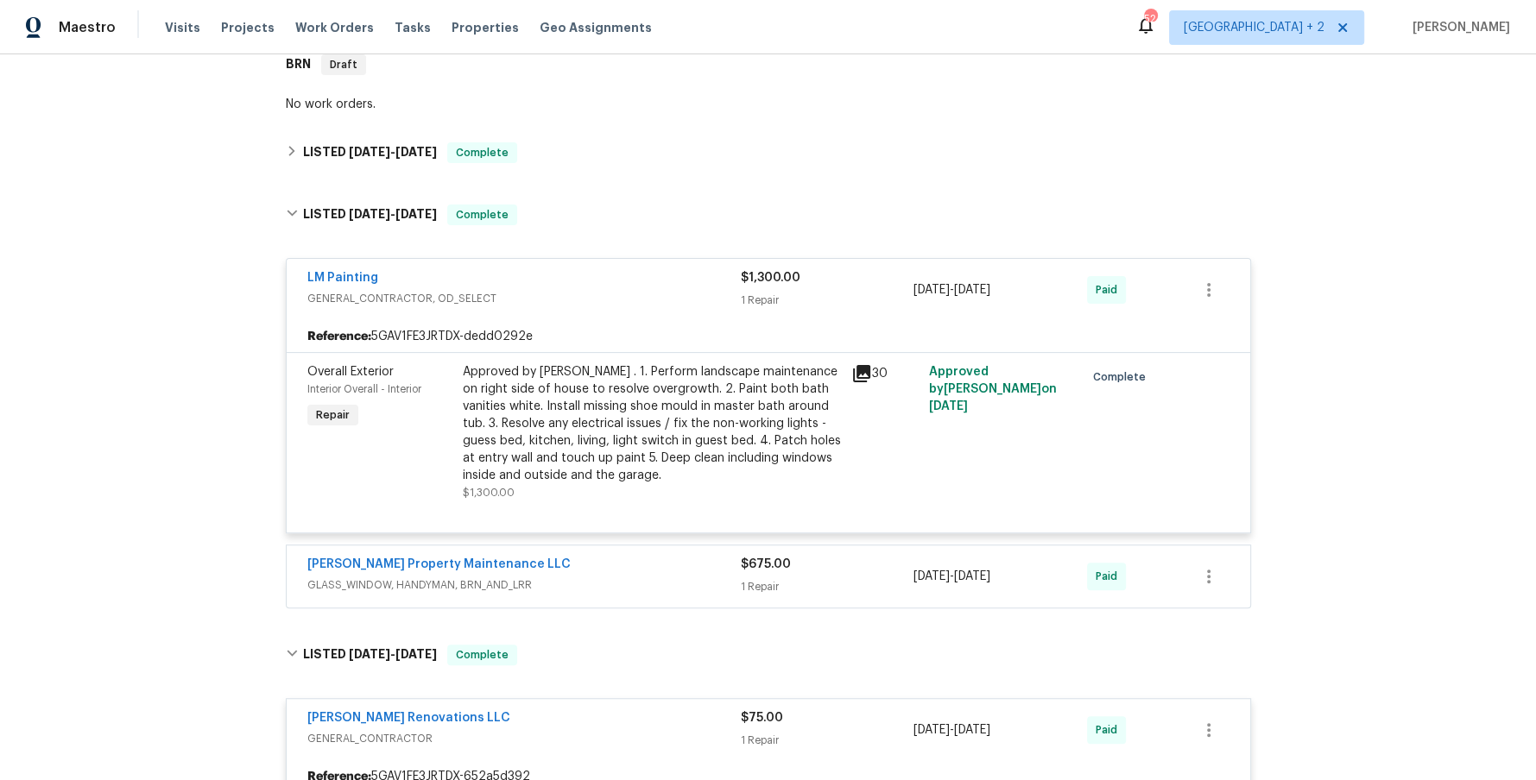
click at [602, 573] on div "[PERSON_NAME] Property Maintenance LLC" at bounding box center [523, 566] width 433 height 21
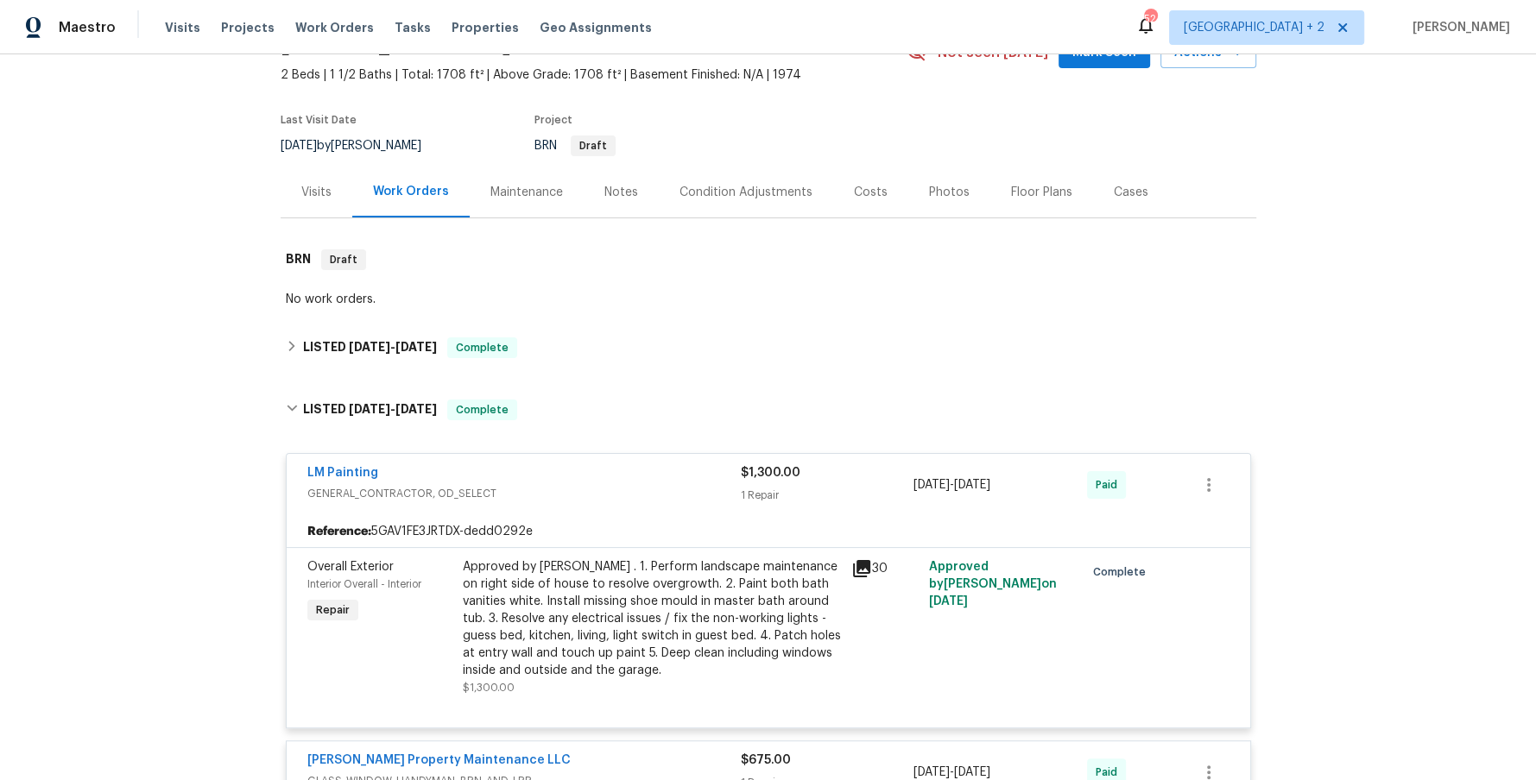
scroll to position [70, 0]
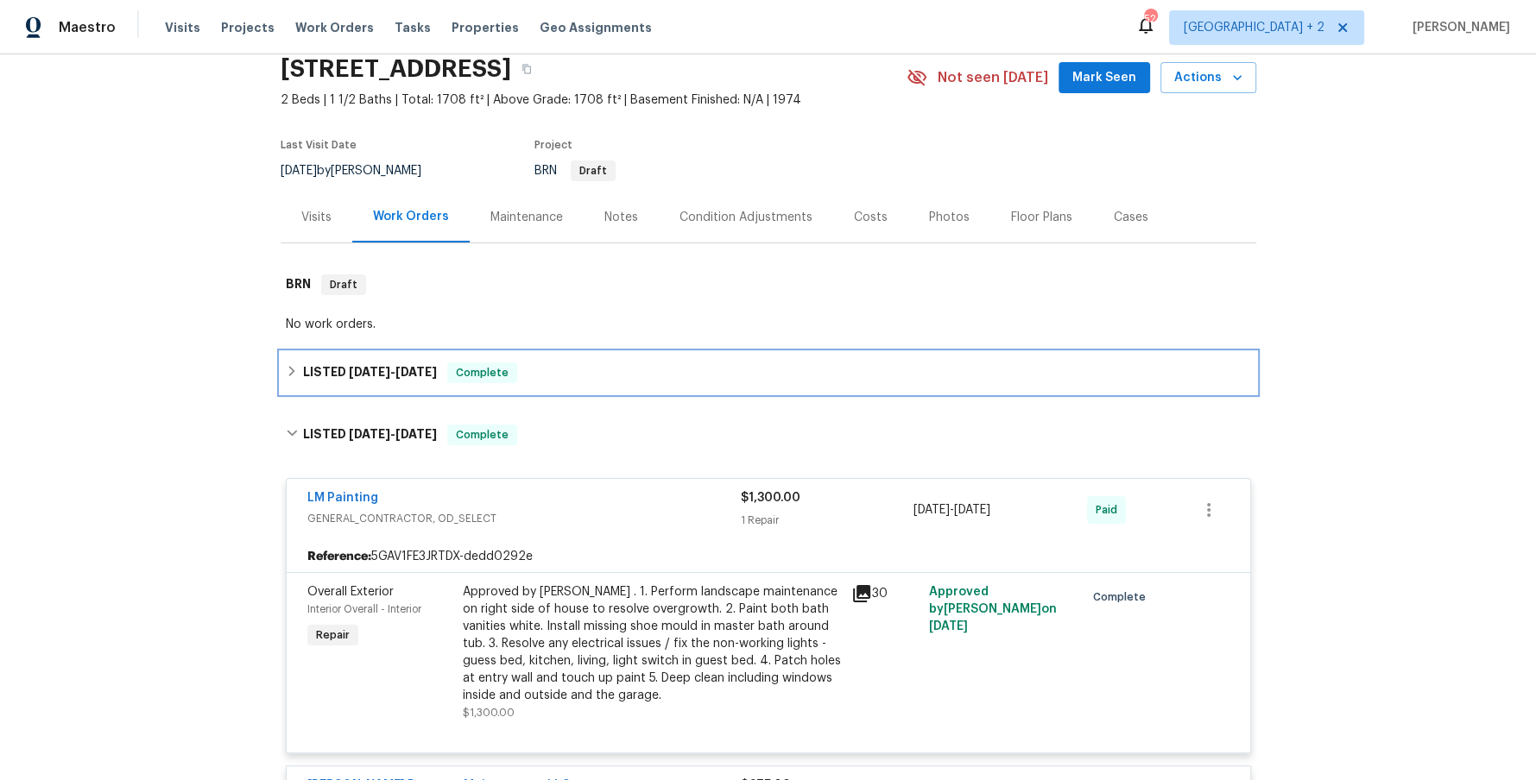
click at [293, 370] on icon at bounding box center [291, 371] width 6 height 10
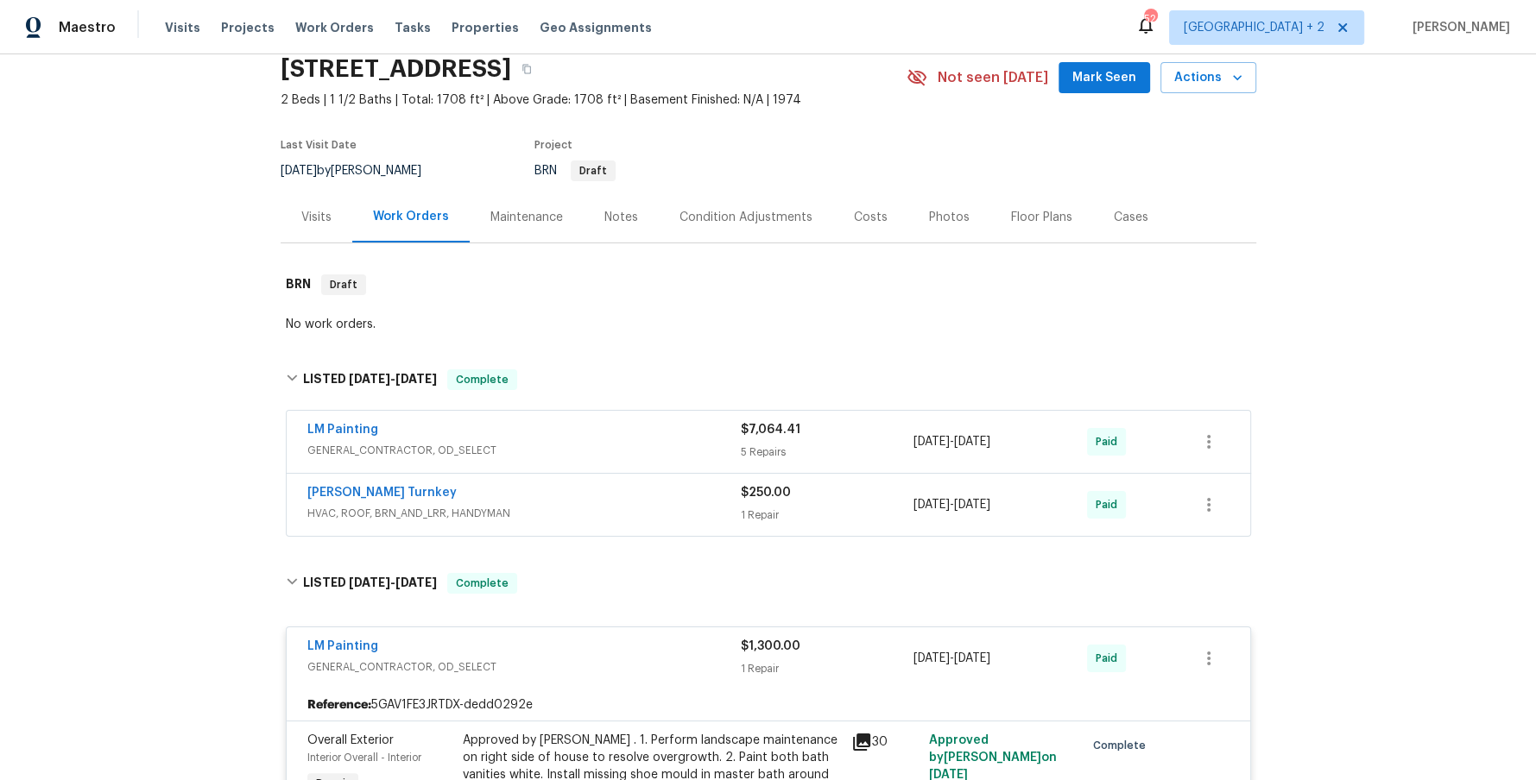
click at [558, 516] on span "HVAC, ROOF, BRN_AND_LRR, HANDYMAN" at bounding box center [523, 513] width 433 height 17
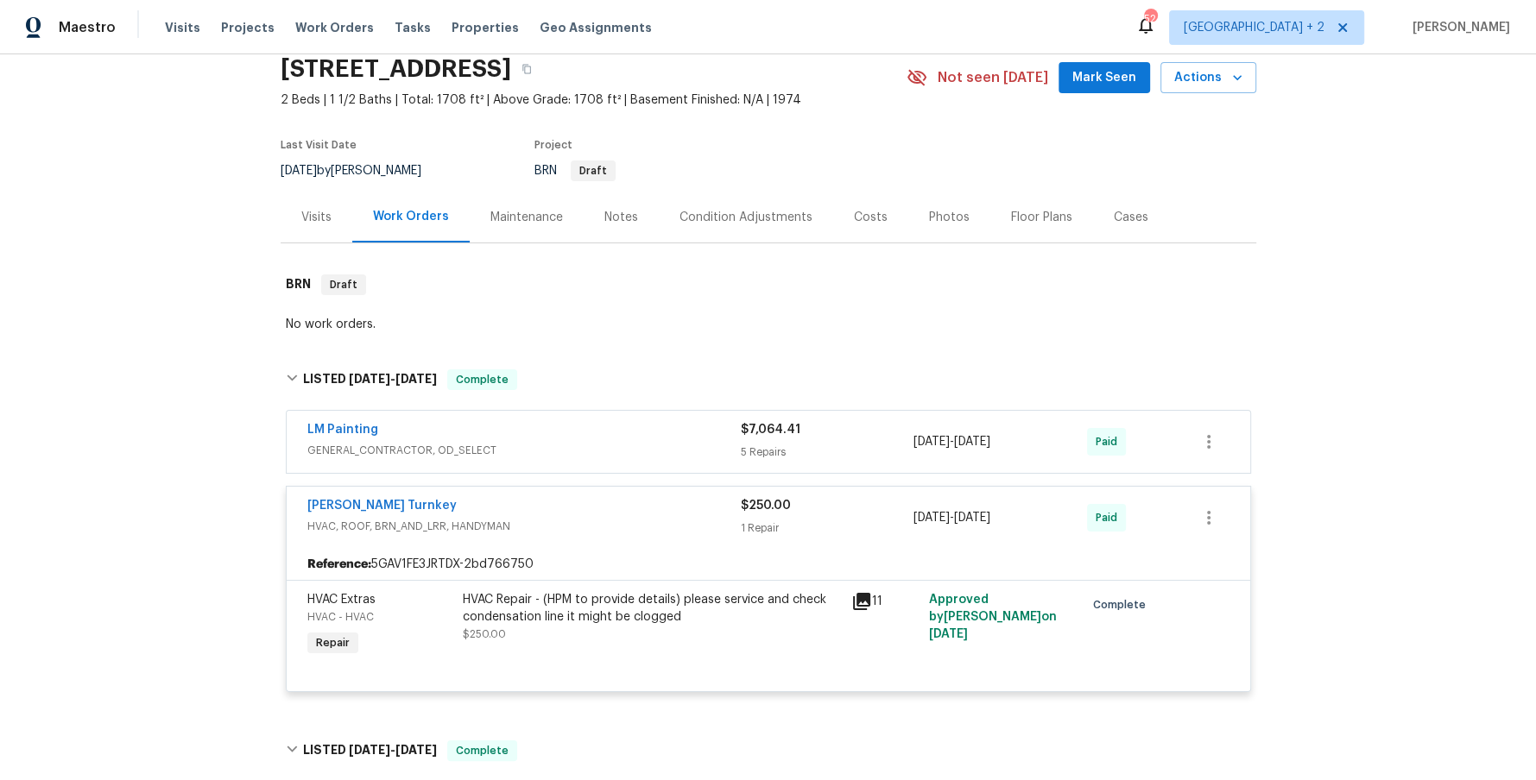
click at [546, 442] on span "GENERAL_CONTRACTOR, OD_SELECT" at bounding box center [523, 450] width 433 height 17
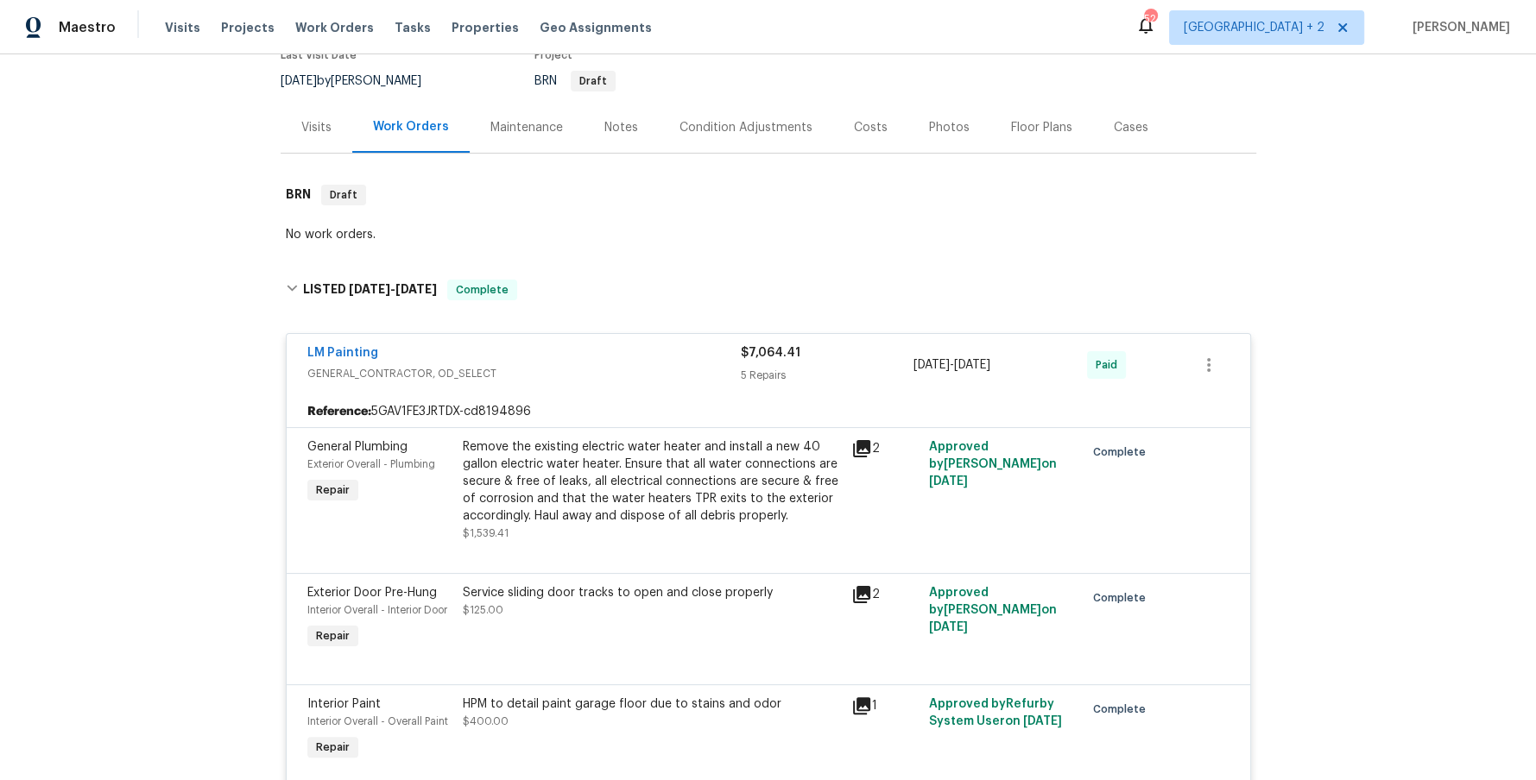
scroll to position [173, 0]
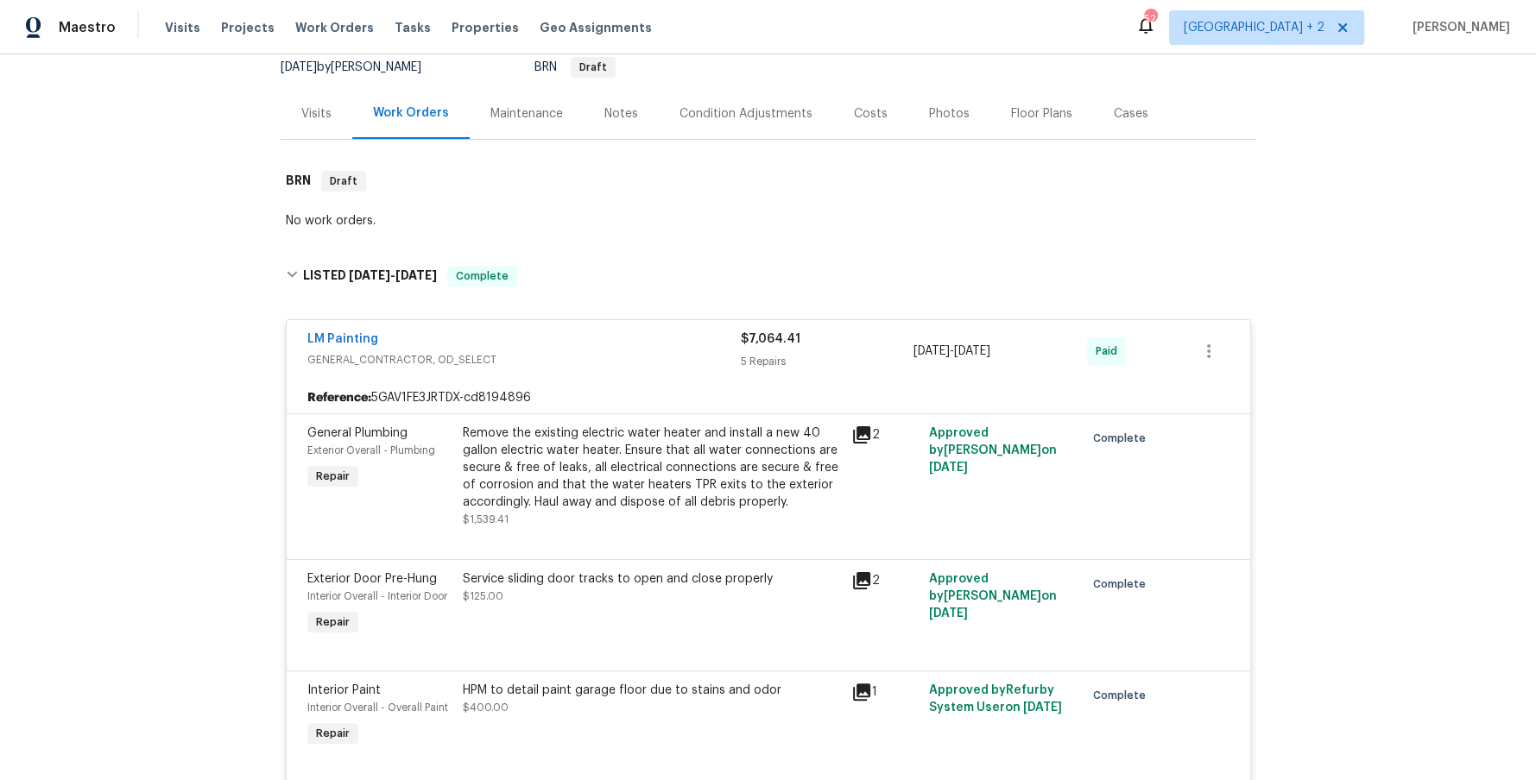
click at [171, 520] on div "Back to all projects [STREET_ADDRESS] 2 Beds | 1 1/2 Baths | Total: 1708 ft² | …" at bounding box center [768, 417] width 1536 height 726
click at [200, 531] on div "Back to all projects [STREET_ADDRESS] 2 Beds | 1 1/2 Baths | Total: 1708 ft² | …" at bounding box center [768, 417] width 1536 height 726
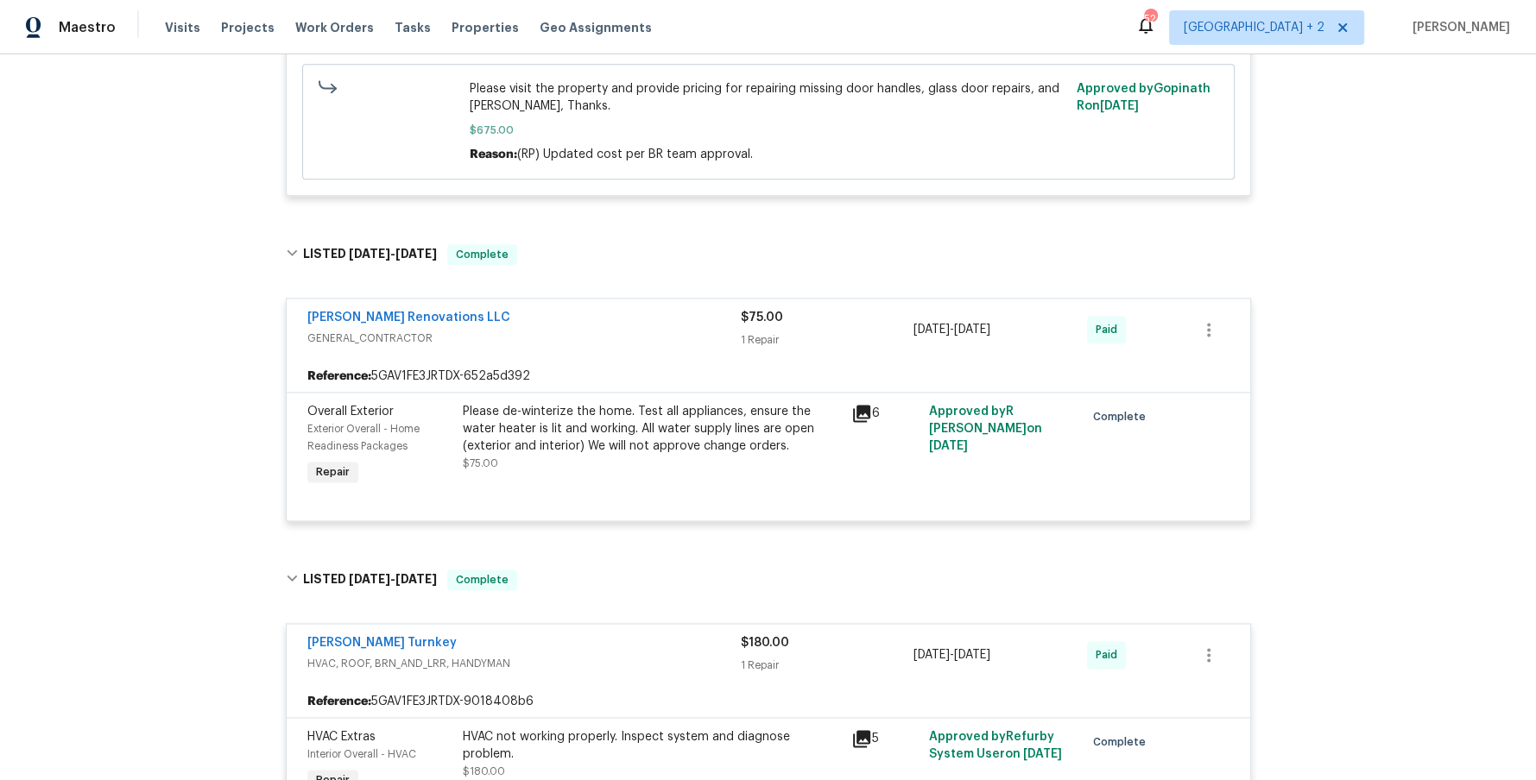
scroll to position [240, 0]
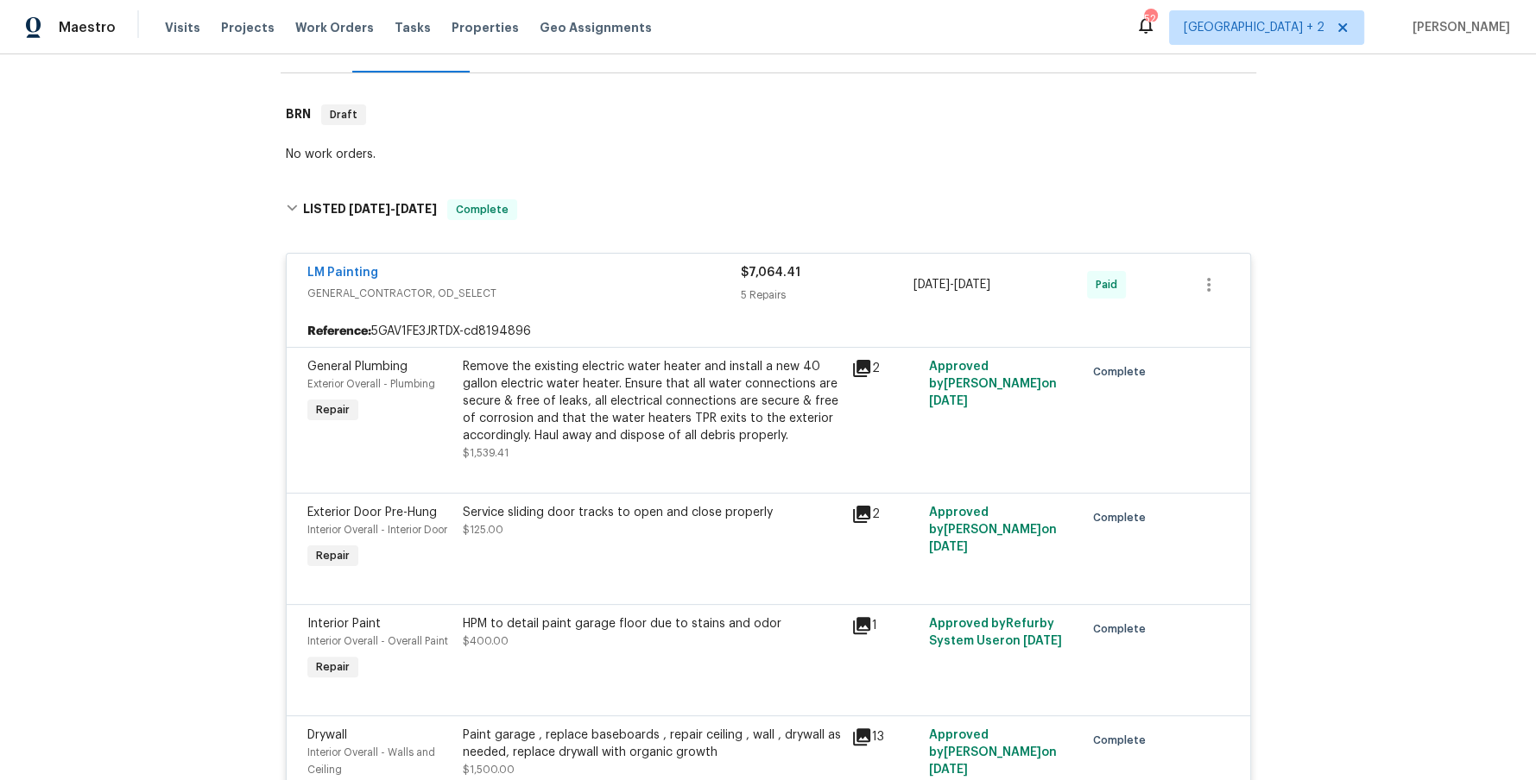
click at [761, 394] on div "Remove the existing electric water heater and install a new 40 gallon electric …" at bounding box center [652, 401] width 378 height 86
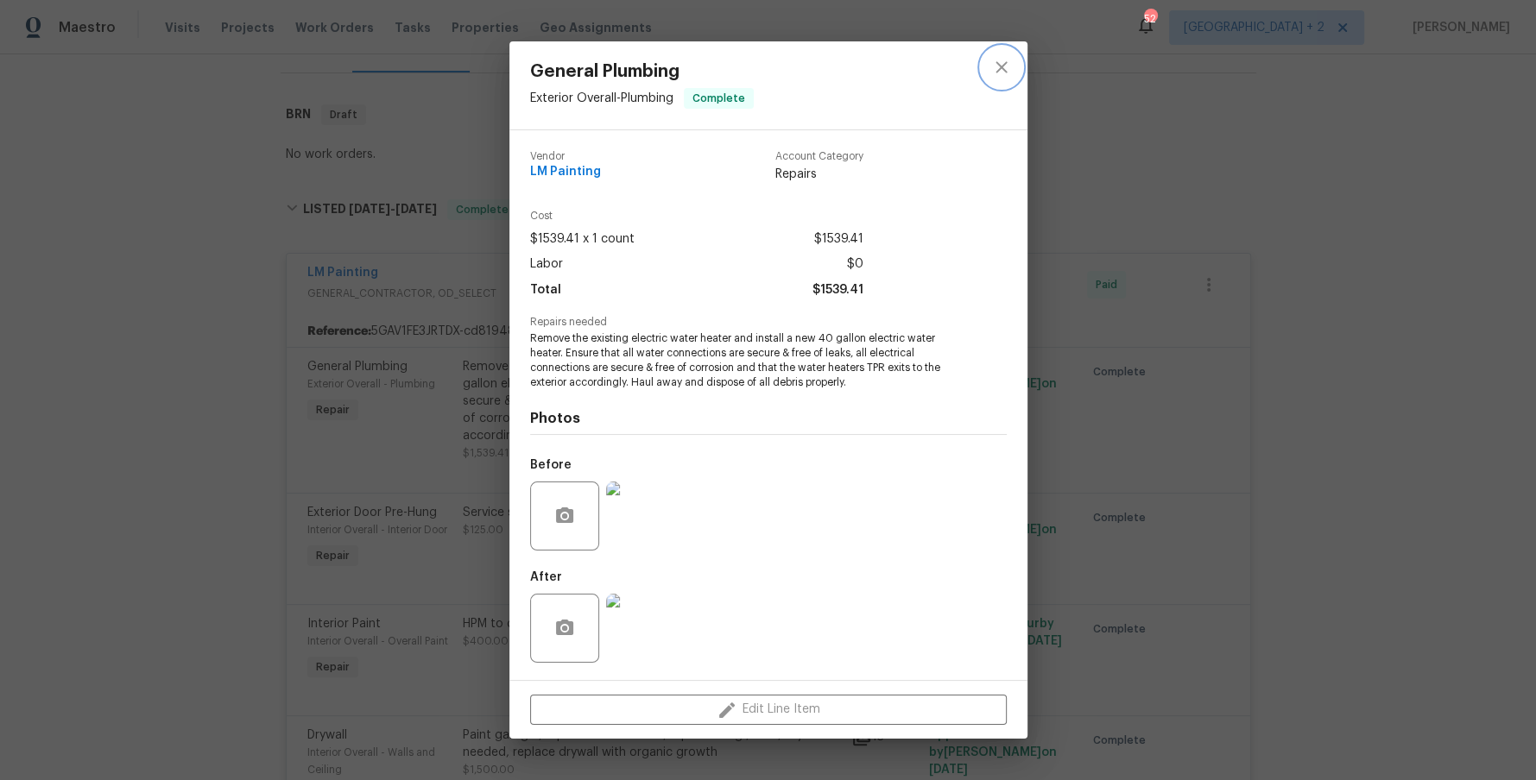
click at [997, 73] on icon "close" at bounding box center [1001, 67] width 21 height 21
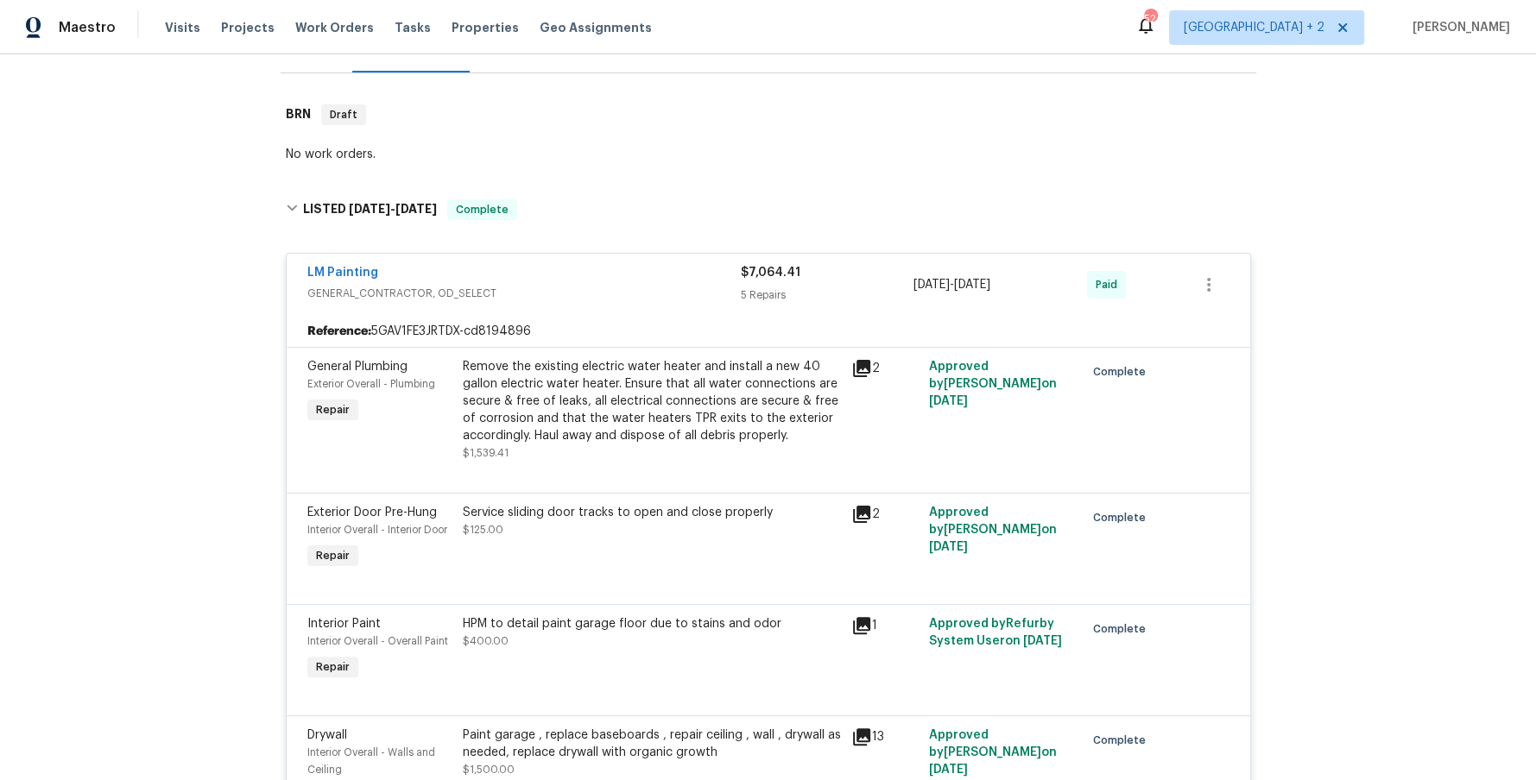
click at [639, 415] on div "Remove the existing electric water heater and install a new 40 gallon electric …" at bounding box center [652, 401] width 378 height 86
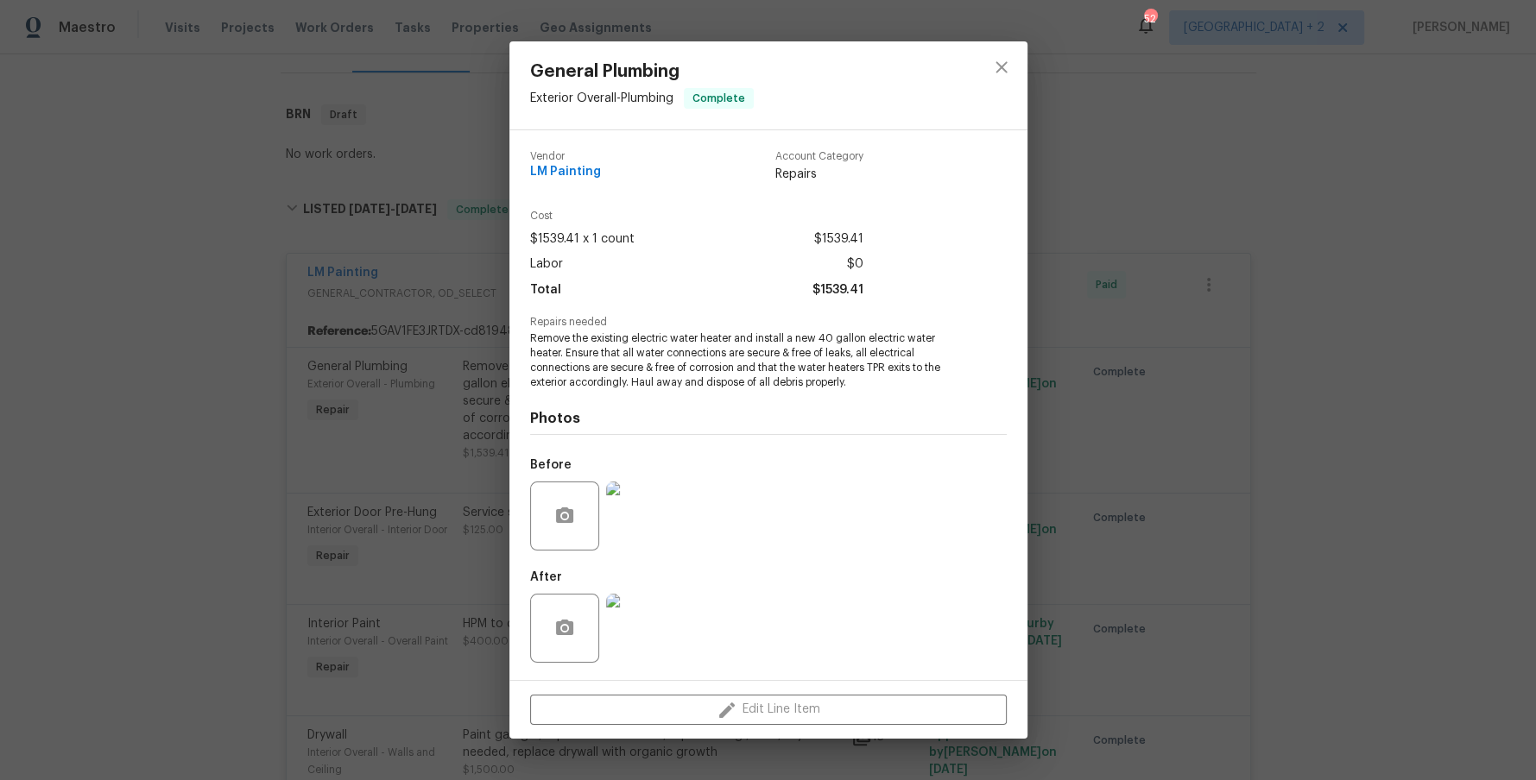
click at [183, 539] on div "General Plumbing Exterior Overall - Plumbing Complete Vendor LM Painting Accoun…" at bounding box center [768, 390] width 1536 height 780
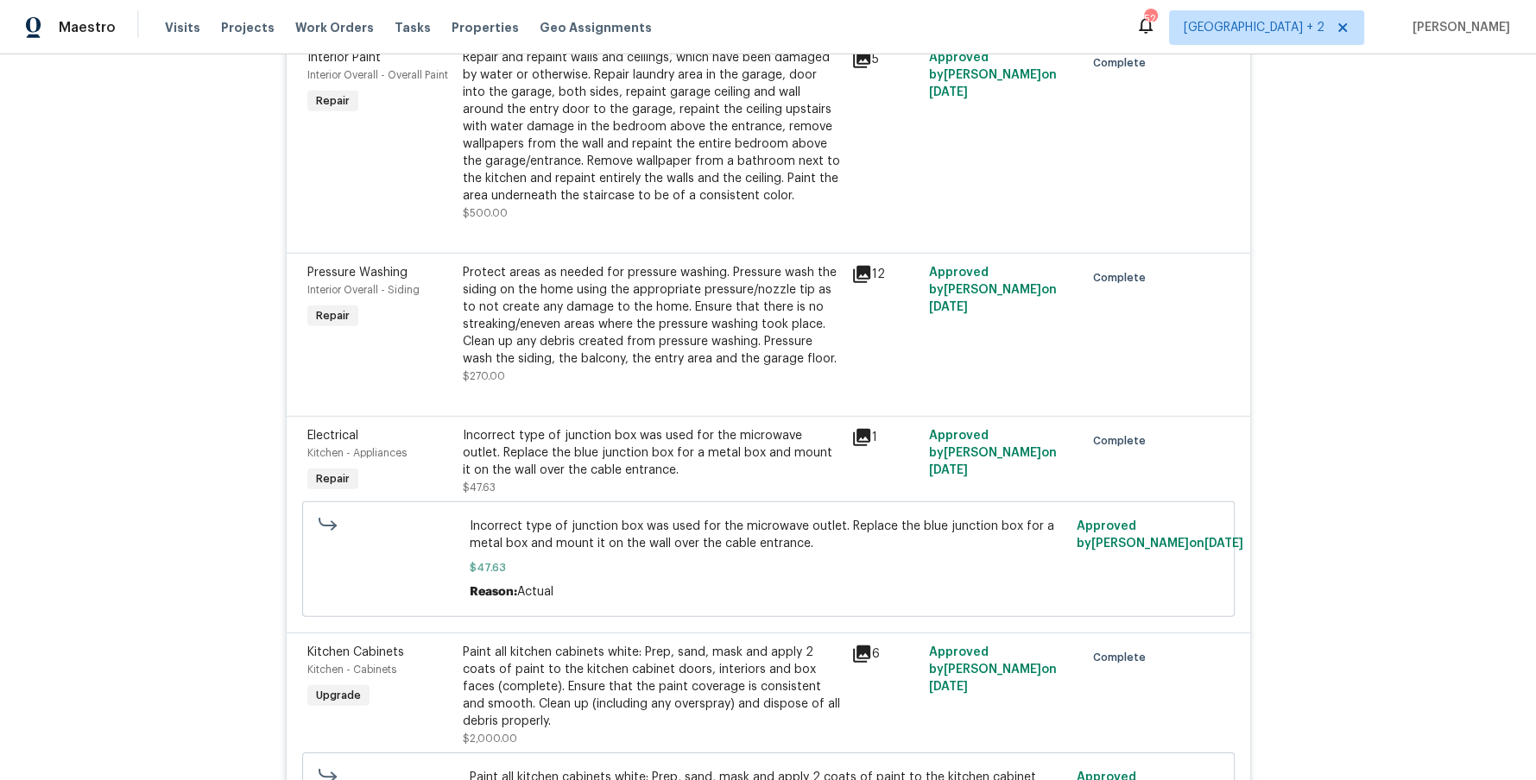
scroll to position [188, 0]
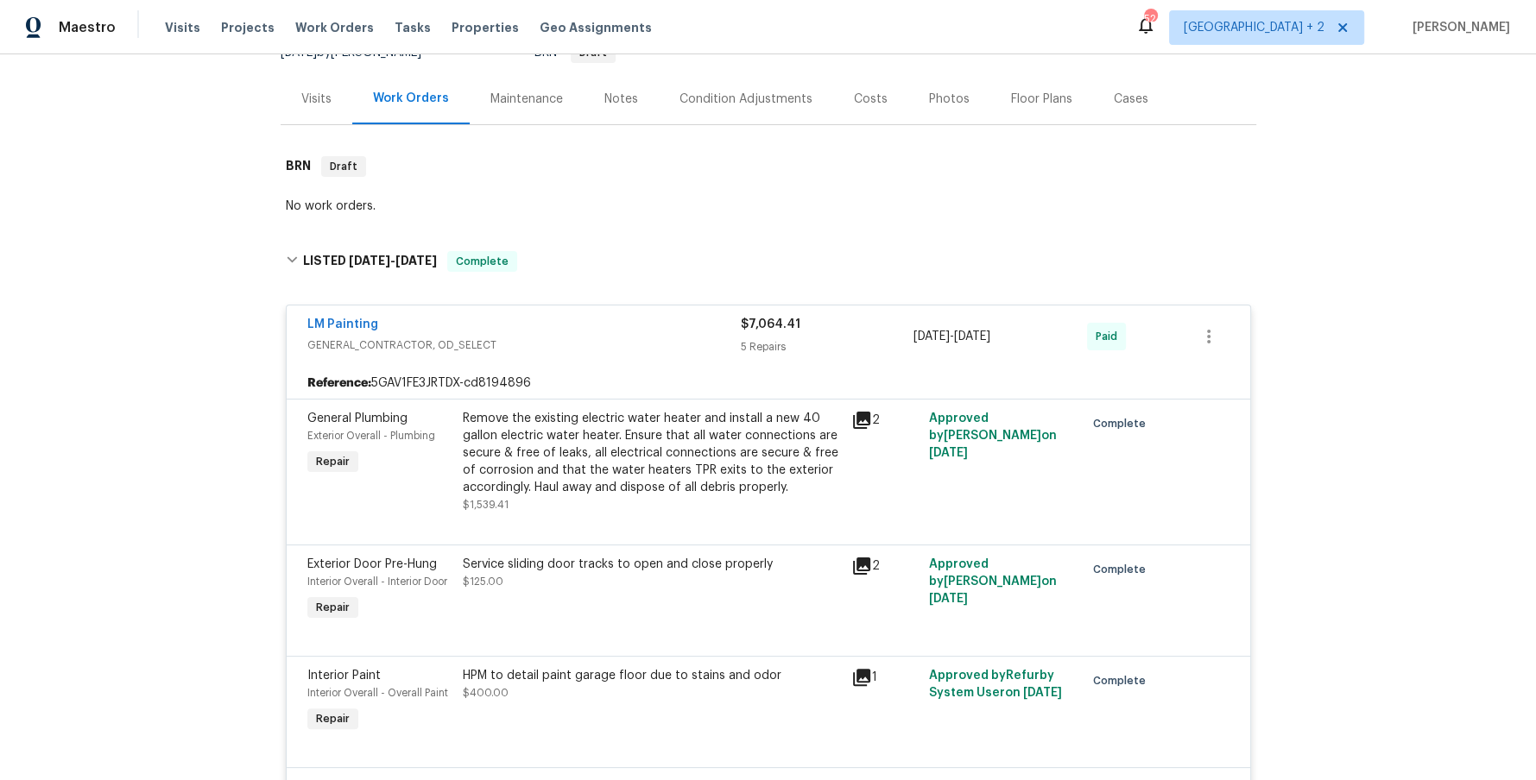
click at [350, 325] on link "LM Painting" at bounding box center [342, 325] width 71 height 12
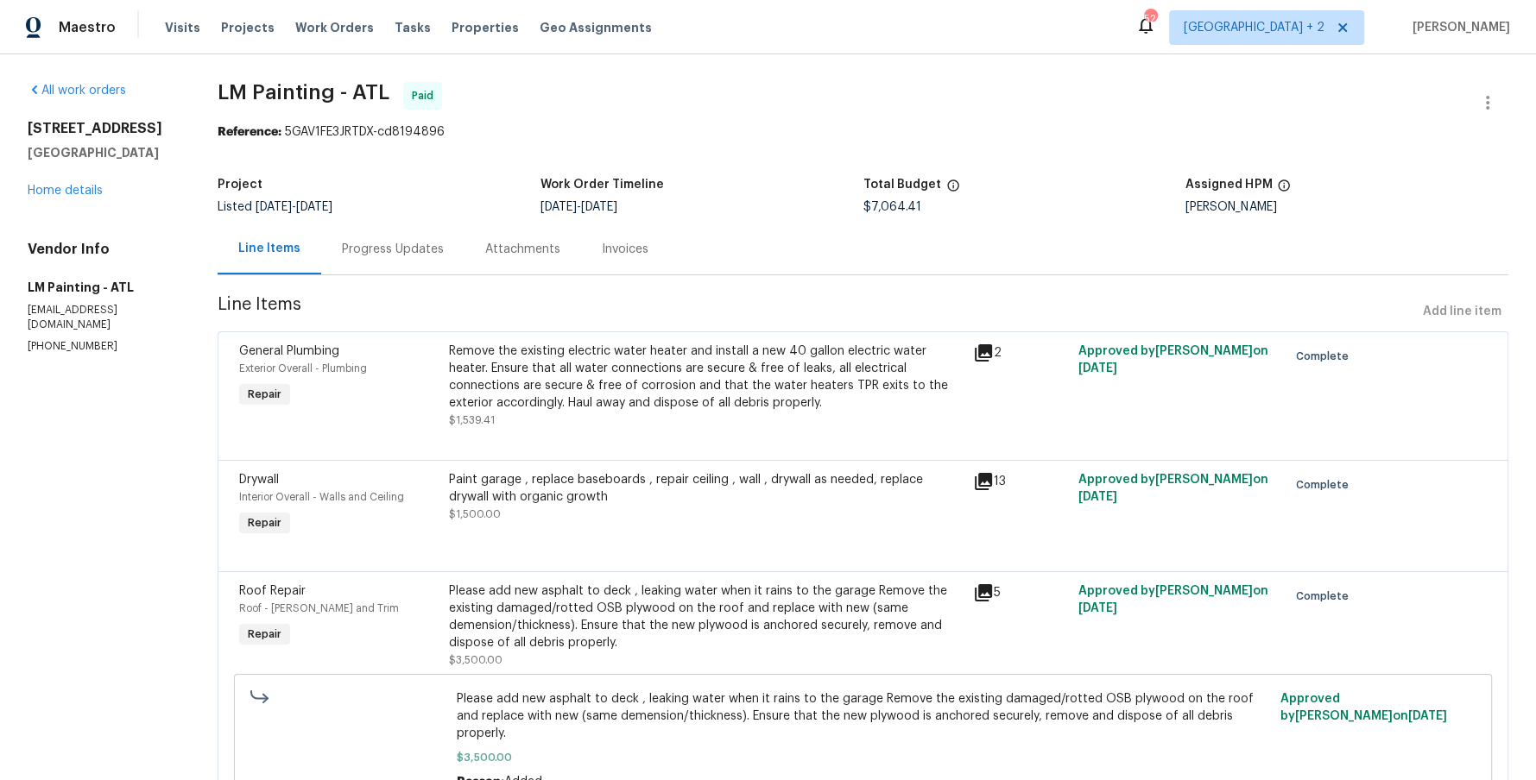
click at [528, 241] on div "Attachments" at bounding box center [522, 249] width 75 height 17
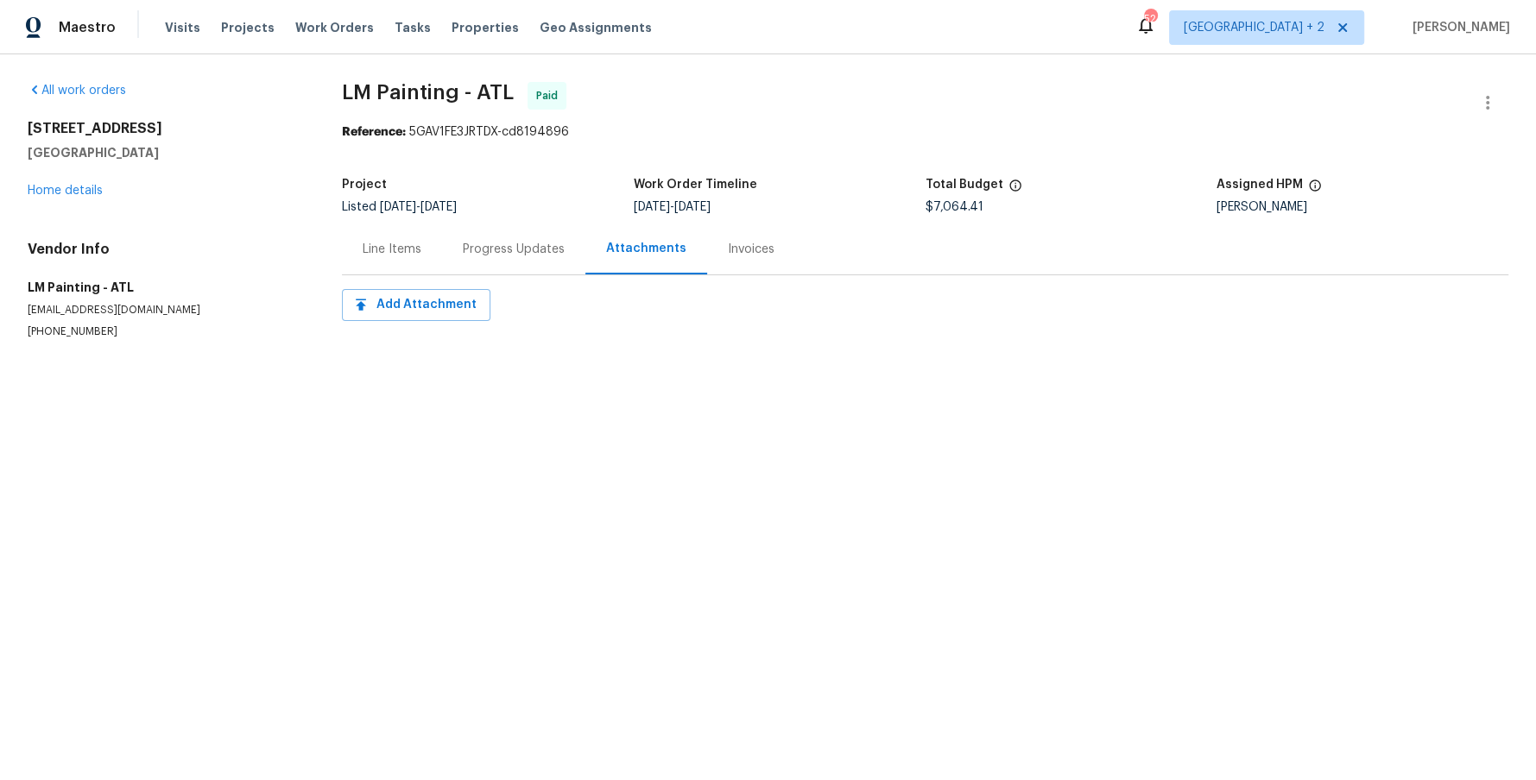
click at [747, 242] on div "Invoices" at bounding box center [751, 249] width 47 height 17
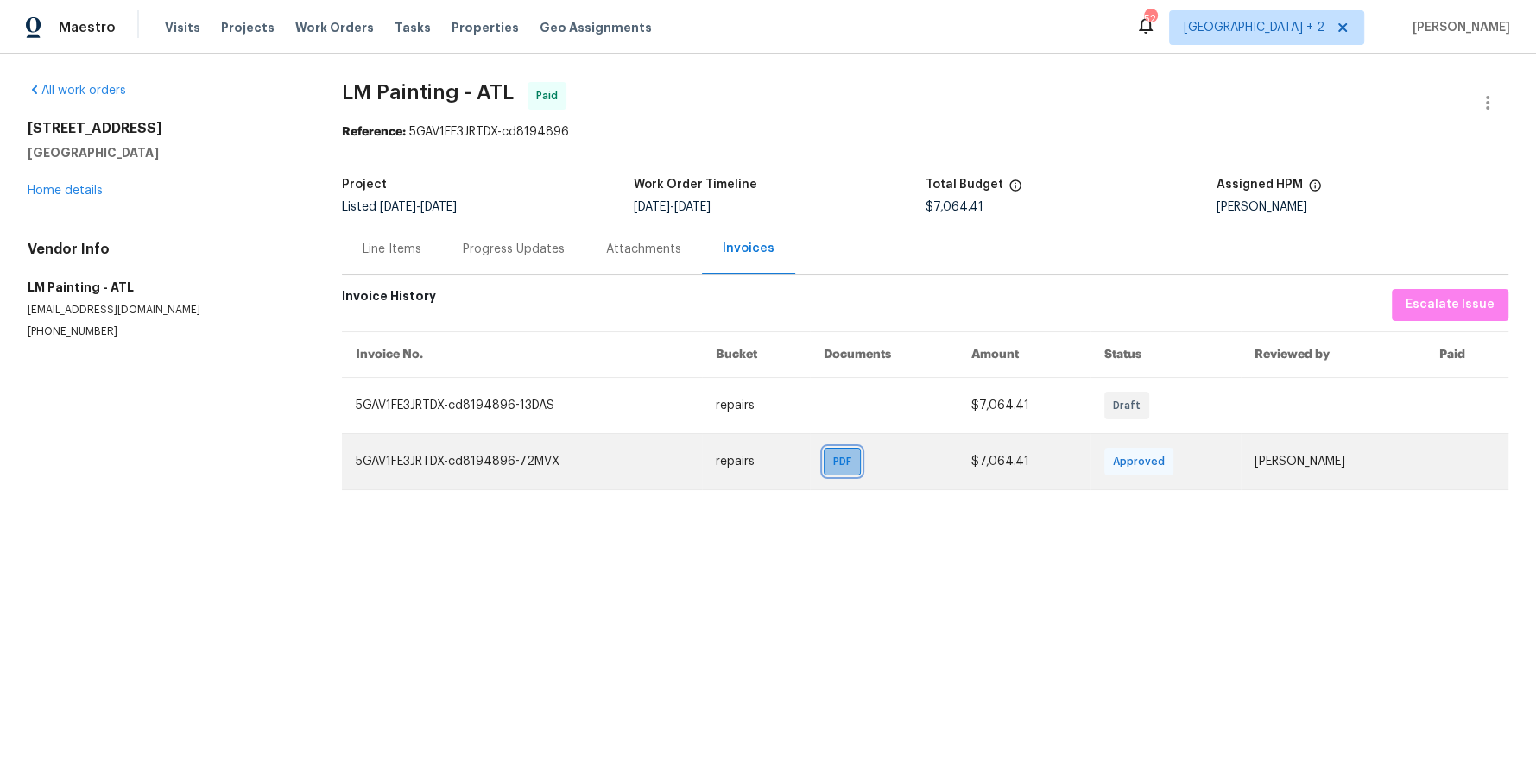
click at [833, 461] on span "PDF" at bounding box center [845, 461] width 25 height 17
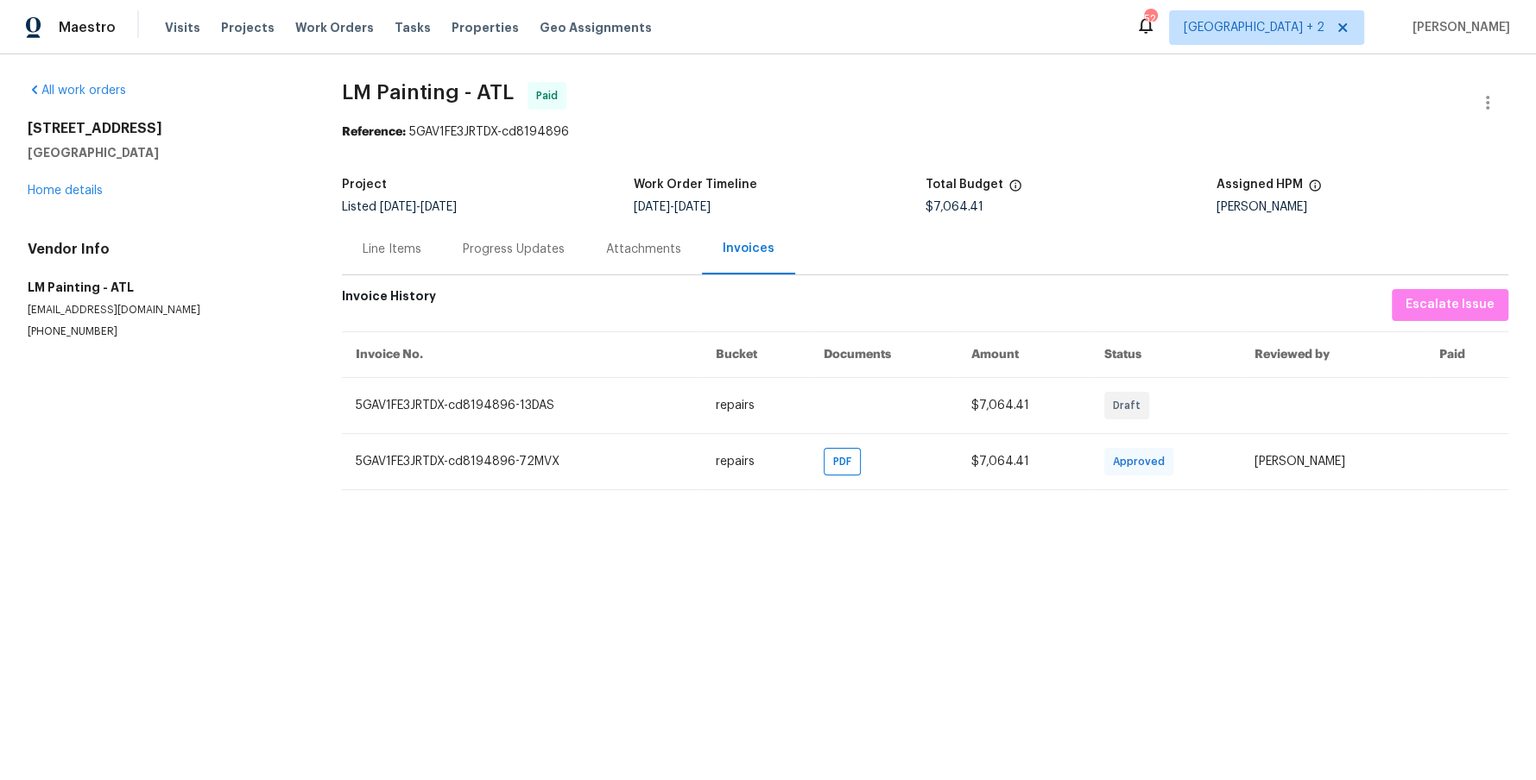
click at [398, 249] on div "Line Items" at bounding box center [392, 249] width 59 height 17
